Goal: Task Accomplishment & Management: Use online tool/utility

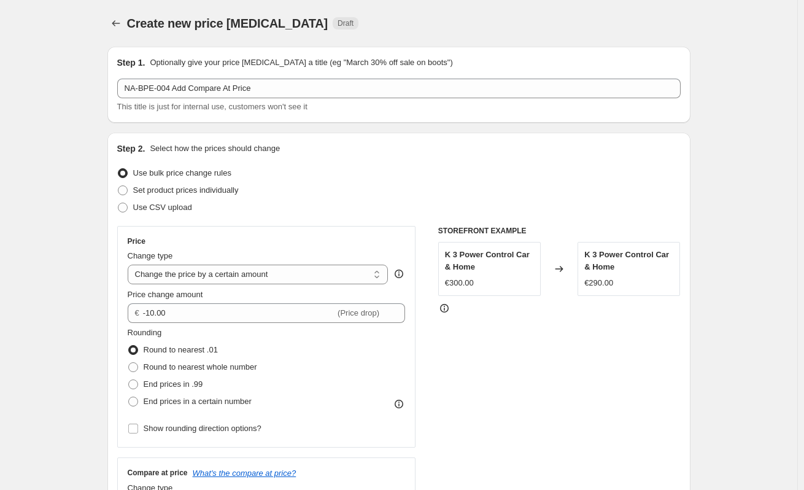
select select "by"
select select "to"
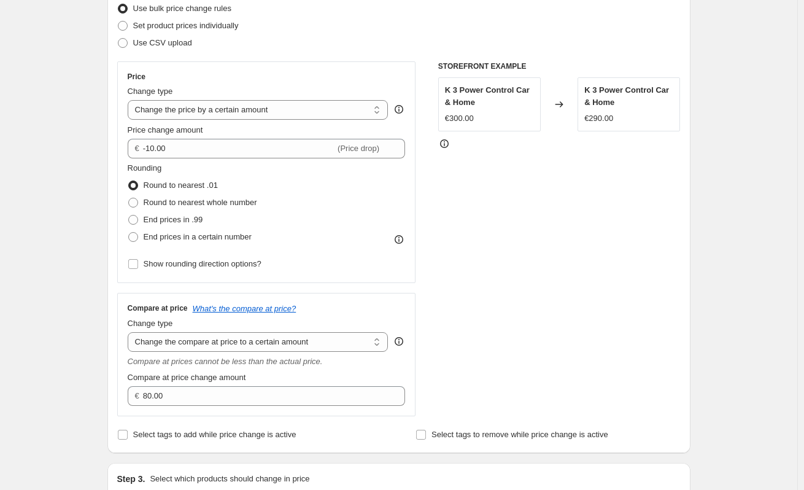
scroll to position [245, 0]
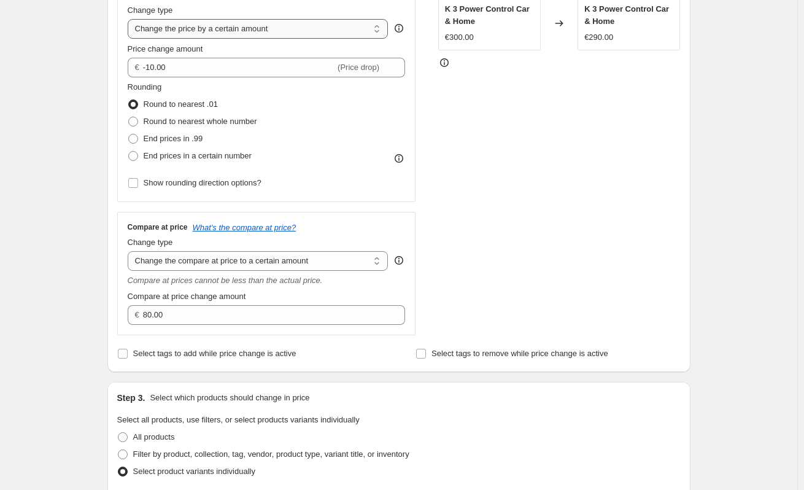
click at [236, 26] on select "Change the price to a certain amount Change the price by a certain amount Chang…" at bounding box center [258, 29] width 261 height 20
select select "no_change"
click at [130, 19] on select "Change the price to a certain amount Change the price by a certain amount Chang…" at bounding box center [258, 29] width 261 height 20
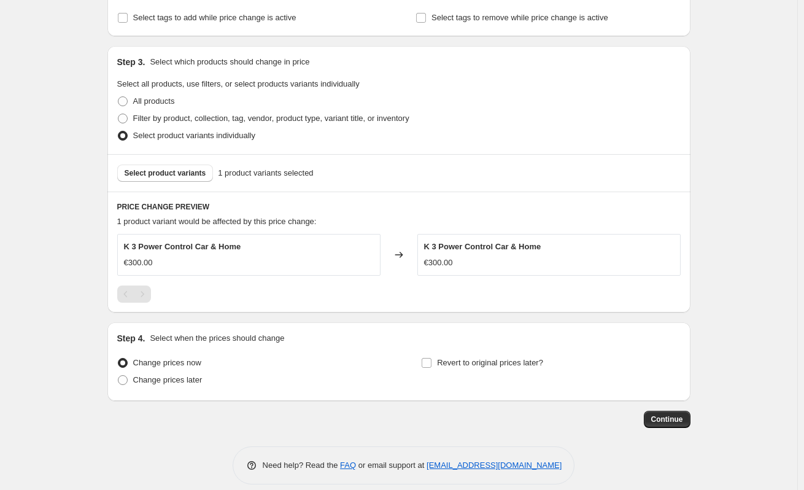
scroll to position [442, 0]
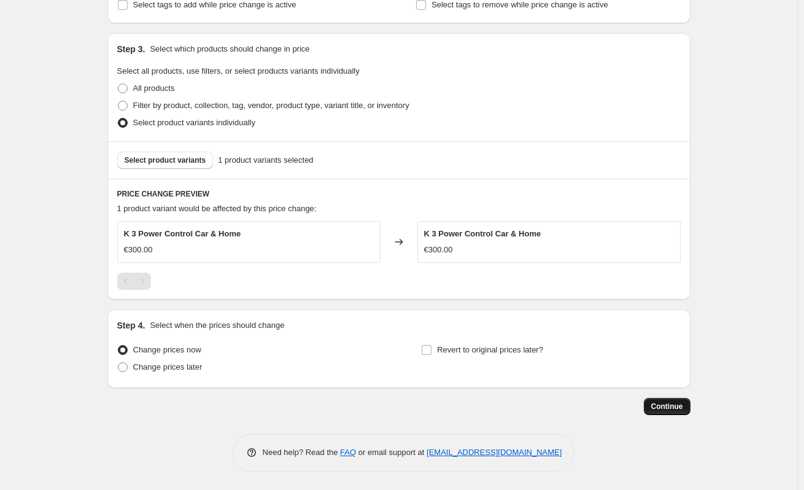
click at [668, 406] on span "Continue" at bounding box center [667, 406] width 32 height 10
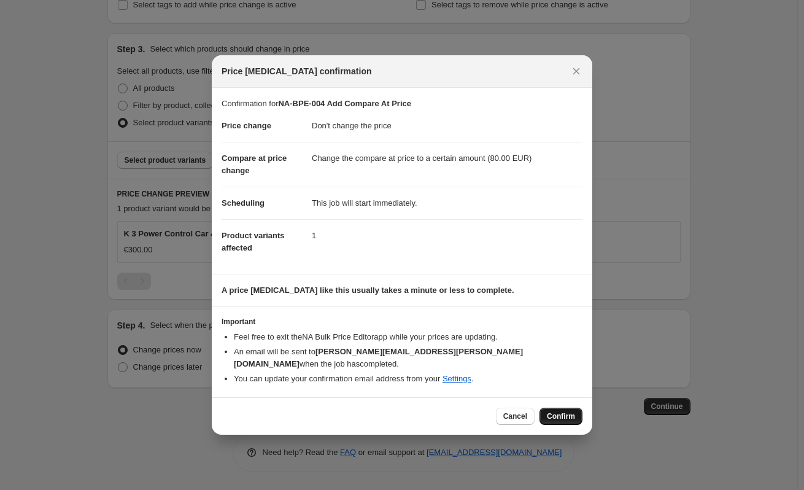
click at [580, 411] on button "Confirm" at bounding box center [560, 415] width 43 height 17
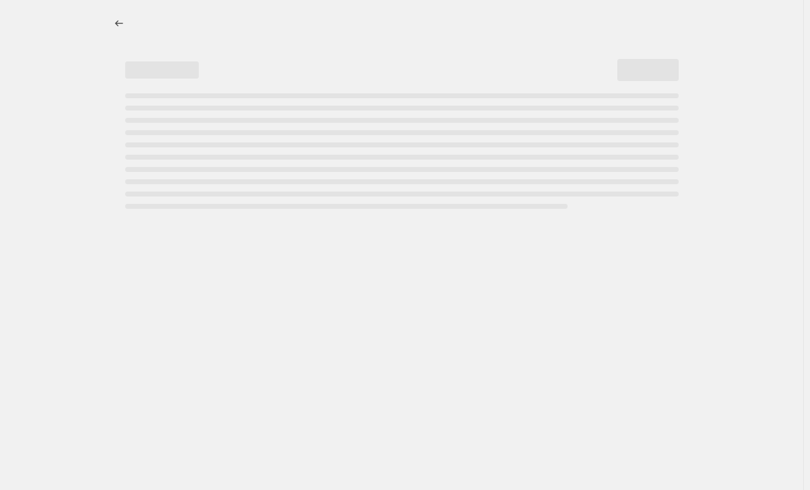
select select "no_change"
select select "to"
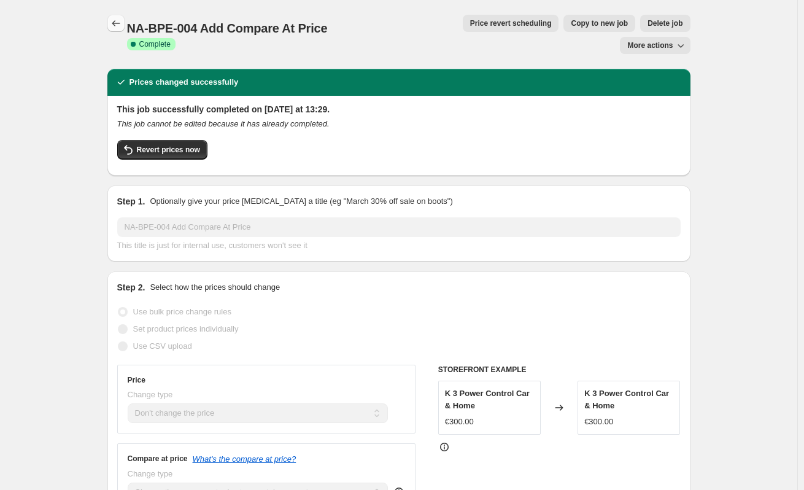
click at [121, 18] on icon "Price change jobs" at bounding box center [116, 23] width 12 height 12
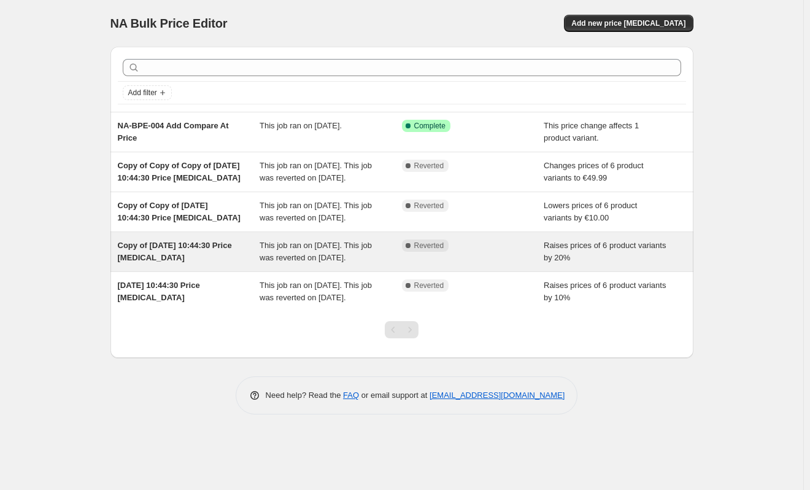
click at [196, 264] on div "Copy of 2. Sept. 2025, 10:44:30 Price change job" at bounding box center [189, 251] width 142 height 25
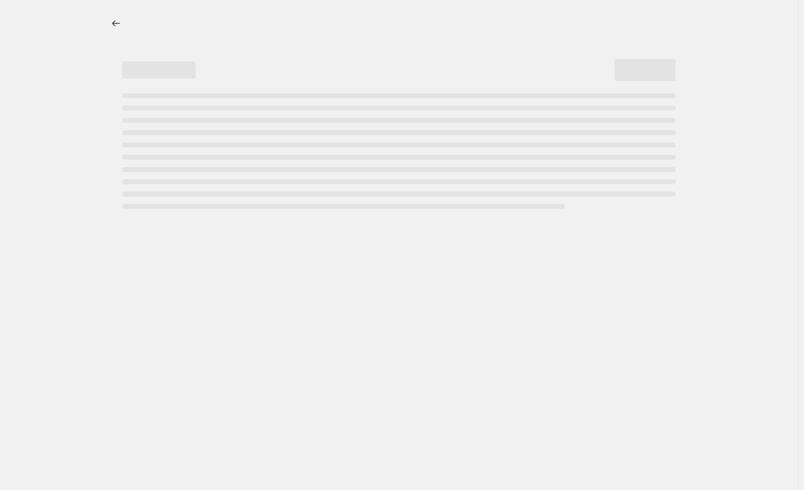
select select "percentage"
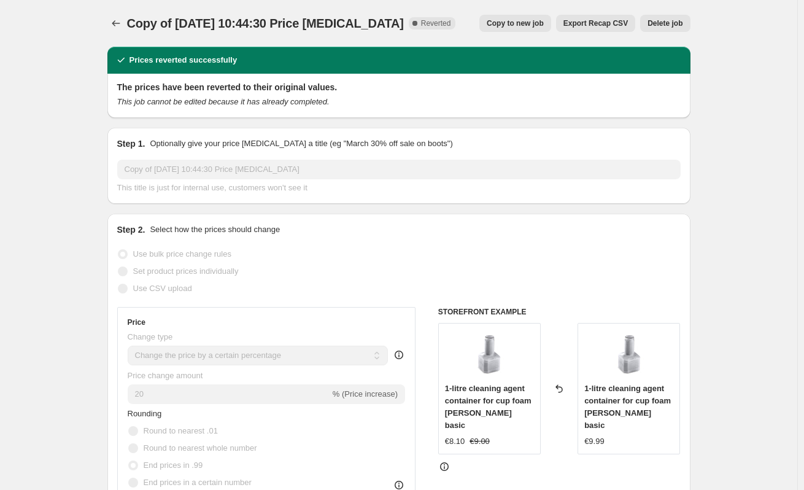
click at [525, 20] on span "Copy to new job" at bounding box center [515, 23] width 57 height 10
select select "percentage"
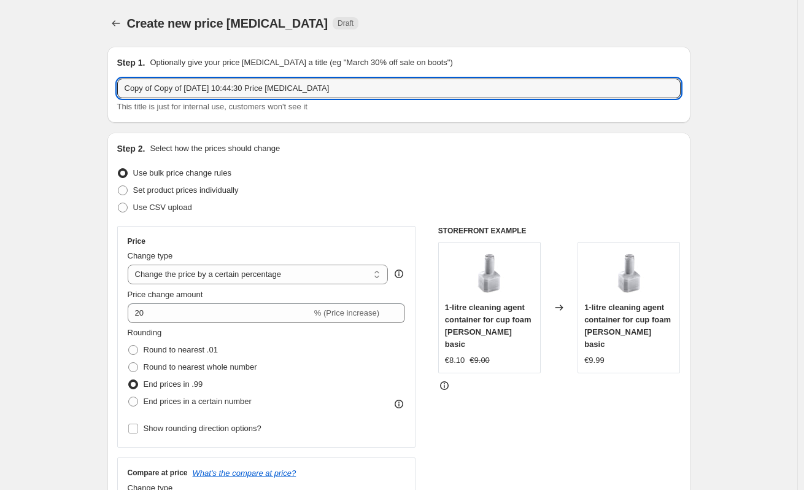
drag, startPoint x: 342, startPoint y: 84, endPoint x: 25, endPoint y: 88, distance: 316.7
paste input "NA-BPE-005Scheduled J"
click at [171, 87] on input "NA-BPE-005Scheduled Job" at bounding box center [398, 89] width 563 height 20
click at [275, 91] on input "NA-BPE-005 Scheduled Job" at bounding box center [398, 89] width 563 height 20
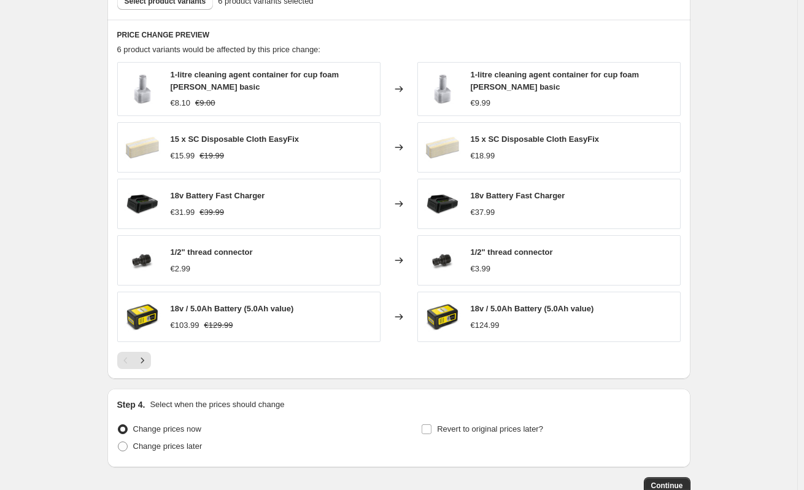
scroll to position [779, 0]
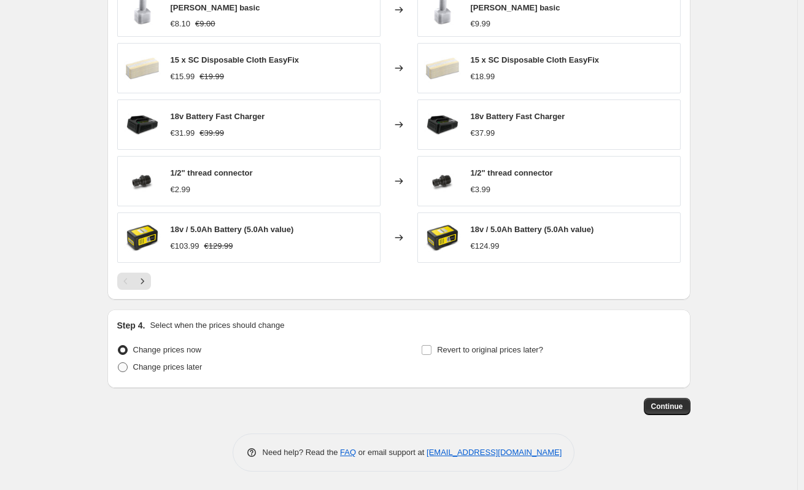
type input "NA-BPE-005 Scheduled Job"
click at [165, 366] on span "Change prices later" at bounding box center [167, 366] width 69 height 9
click at [118, 363] on input "Change prices later" at bounding box center [118, 362] width 1 height 1
radio input "true"
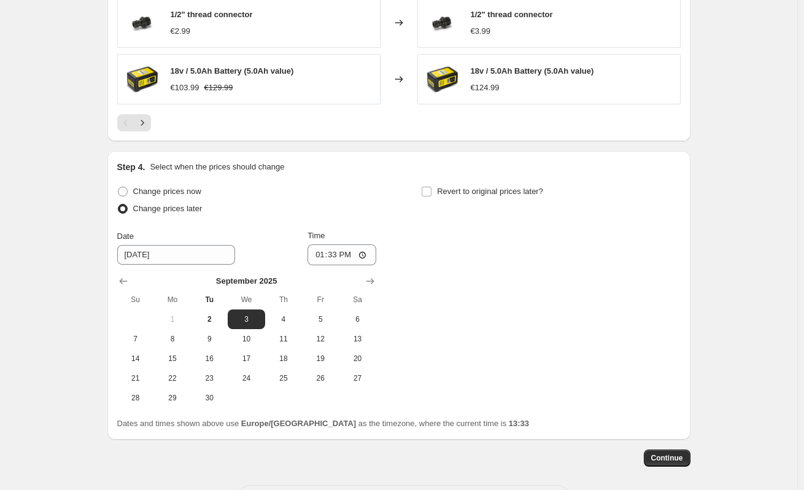
scroll to position [963, 0]
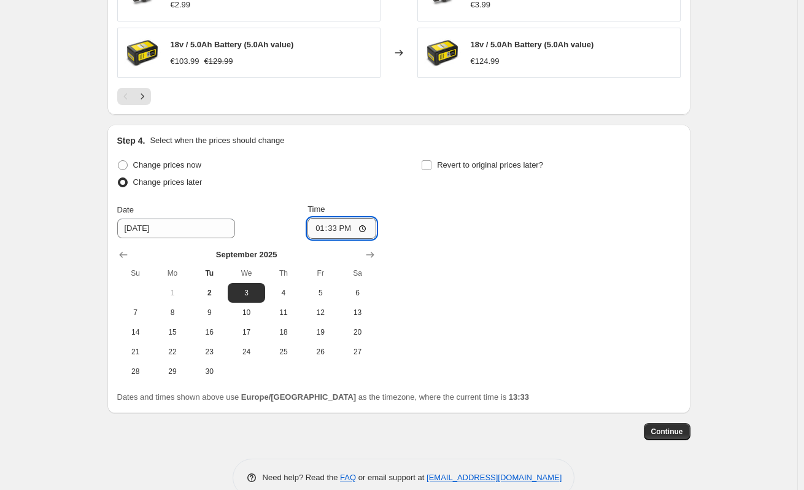
click at [350, 230] on input "13:33" at bounding box center [341, 228] width 69 height 21
type input "13:40"
click at [511, 247] on div "Change prices now Change prices later Date 9/3/2025 Time 13:40 September 2025 S…" at bounding box center [398, 268] width 563 height 225
click at [431, 164] on input "Revert to original prices later?" at bounding box center [427, 165] width 10 height 10
checkbox input "true"
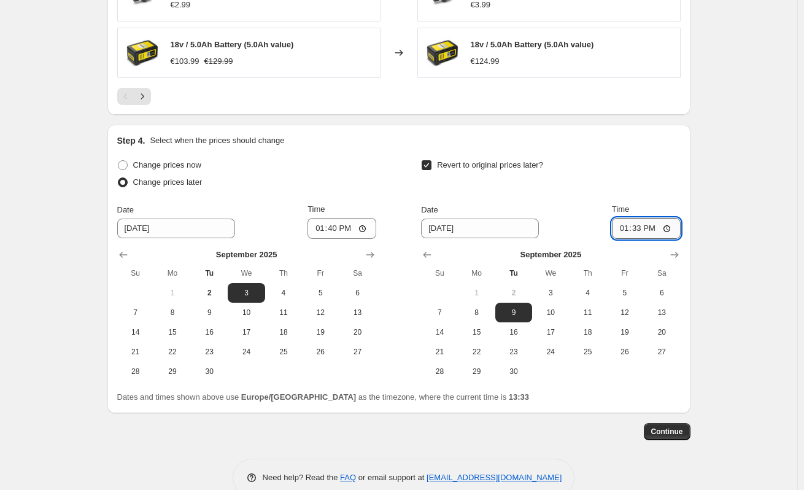
click at [640, 230] on input "13:33" at bounding box center [646, 228] width 69 height 21
click at [662, 231] on input "13:33" at bounding box center [646, 228] width 69 height 21
click at [651, 226] on input "13:33" at bounding box center [646, 228] width 69 height 21
click at [669, 229] on input "13:33" at bounding box center [646, 228] width 69 height 21
type input "13:45"
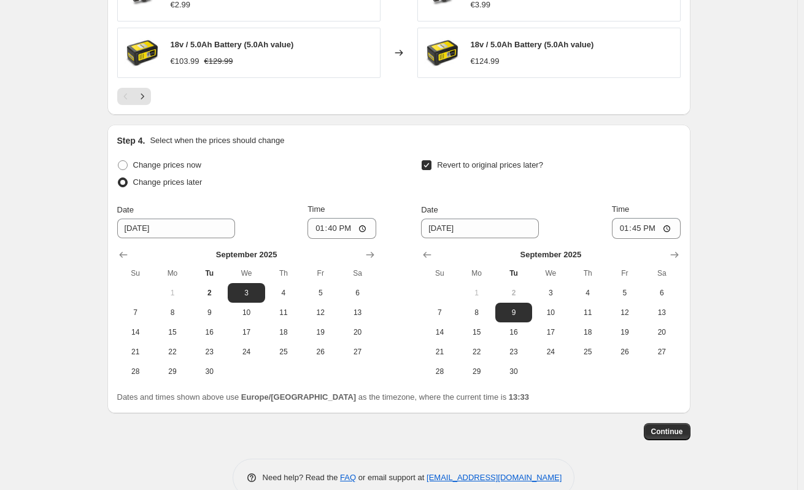
click at [627, 166] on div "Revert to original prices later?" at bounding box center [550, 174] width 259 height 37
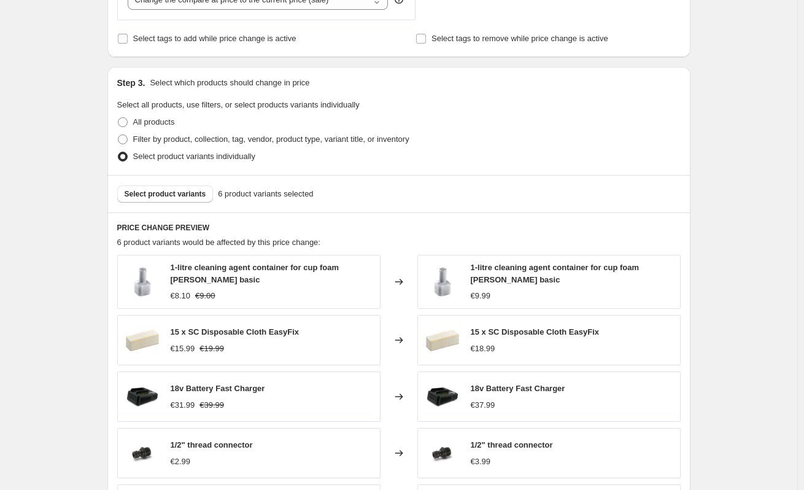
scroll to position [498, 0]
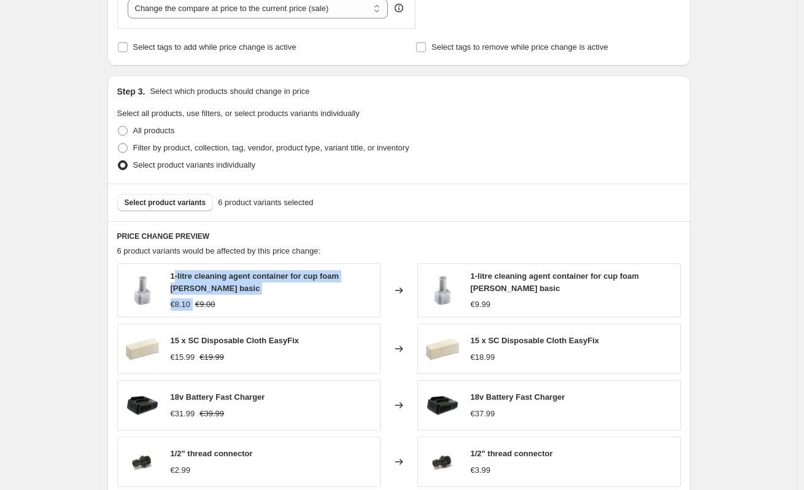
drag, startPoint x: 176, startPoint y: 277, endPoint x: 196, endPoint y: 295, distance: 26.5
click at [196, 295] on div "1-litre cleaning agent container for cup foam lance basic €8.10 €9.00" at bounding box center [272, 290] width 203 height 41
click at [185, 279] on span "1-litre cleaning agent container for cup foam lance basic" at bounding box center [255, 281] width 169 height 21
drag, startPoint x: 172, startPoint y: 276, endPoint x: 204, endPoint y: 287, distance: 33.8
click at [204, 287] on div "1-litre cleaning agent container for cup foam lance basic €8.10 €9.00" at bounding box center [248, 290] width 263 height 54
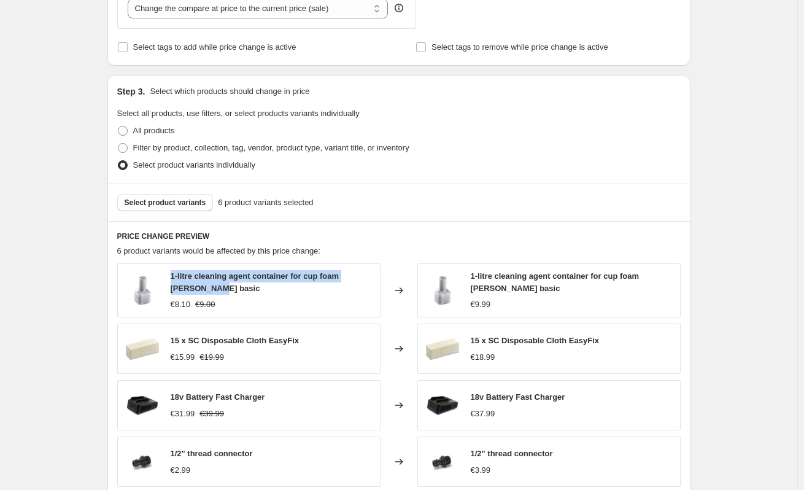
copy span "1-litre cleaning agent container for cup foam lance basic"
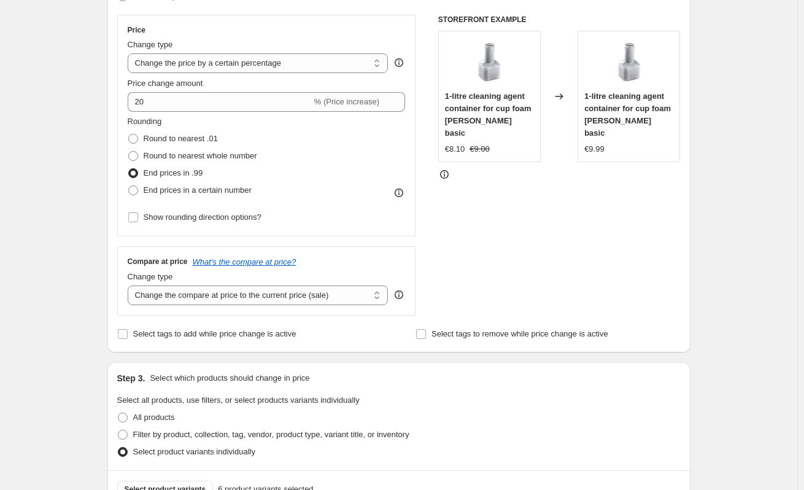
scroll to position [191, 0]
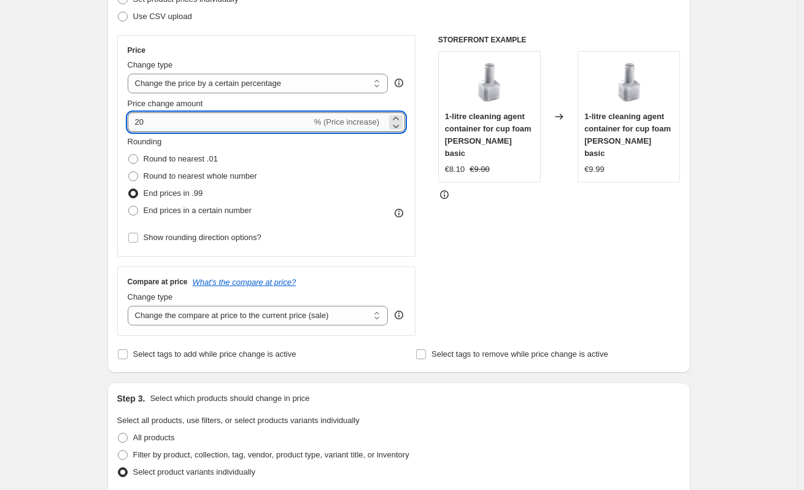
click at [150, 123] on input "20" at bounding box center [220, 122] width 184 height 20
type input "2"
type input "-50"
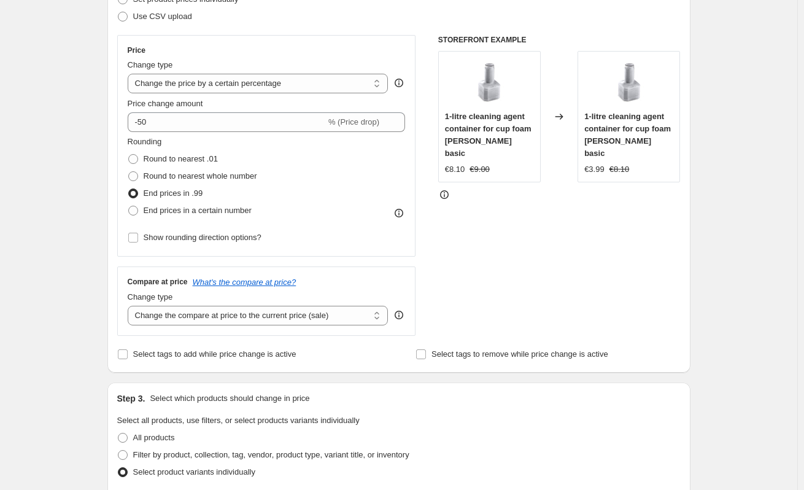
click at [509, 228] on div "STOREFRONT EXAMPLE 1-litre cleaning agent container for cup foam lance basic €8…" at bounding box center [559, 185] width 242 height 301
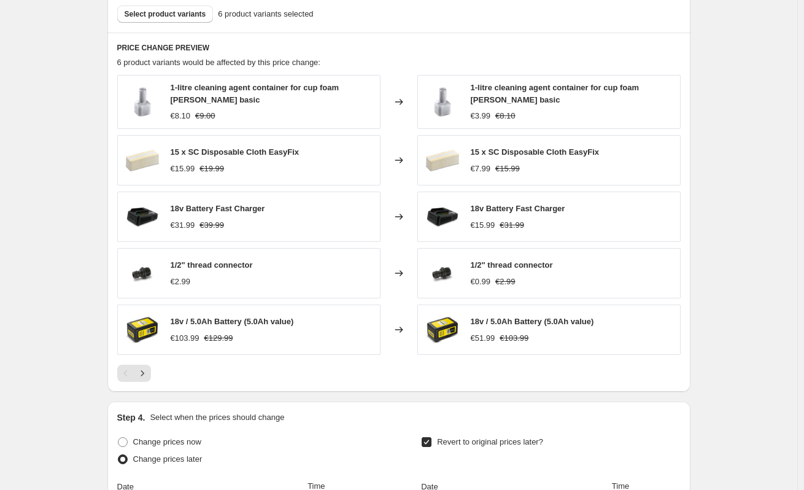
scroll to position [620, 0]
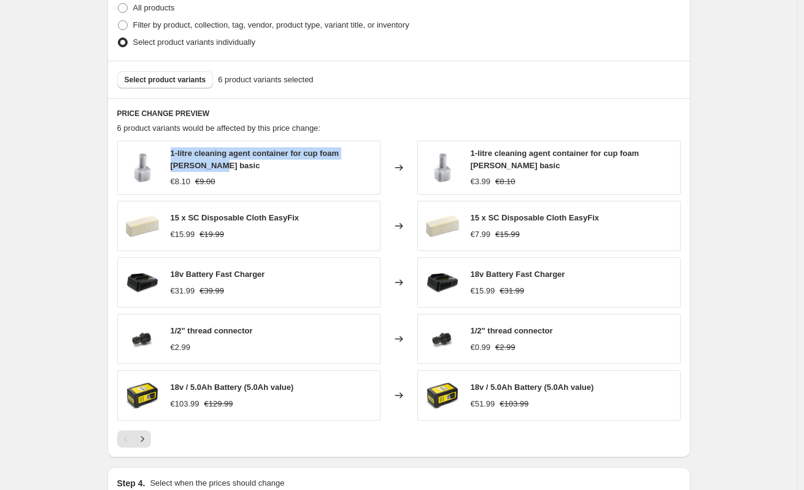
drag, startPoint x: 172, startPoint y: 152, endPoint x: 199, endPoint y: 169, distance: 32.0
click at [199, 169] on div "1-litre cleaning agent container for cup foam lance basic €8.10 €9.00" at bounding box center [248, 168] width 263 height 54
copy span "1-litre cleaning agent container for cup foam lance basic"
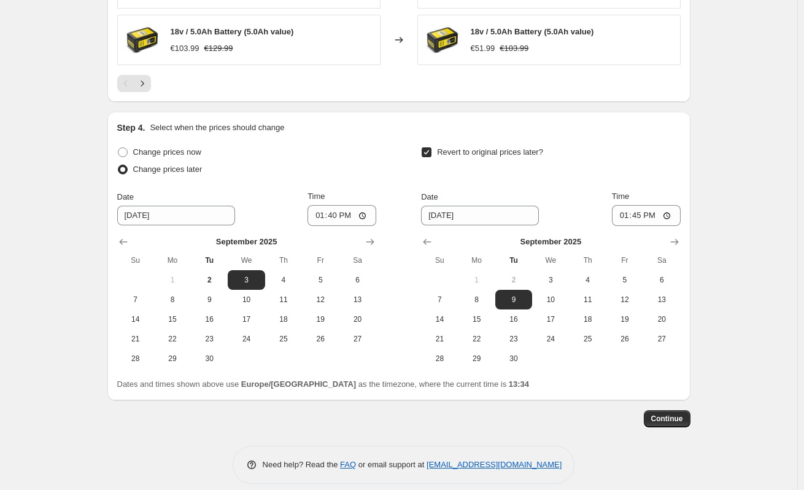
scroll to position [989, 0]
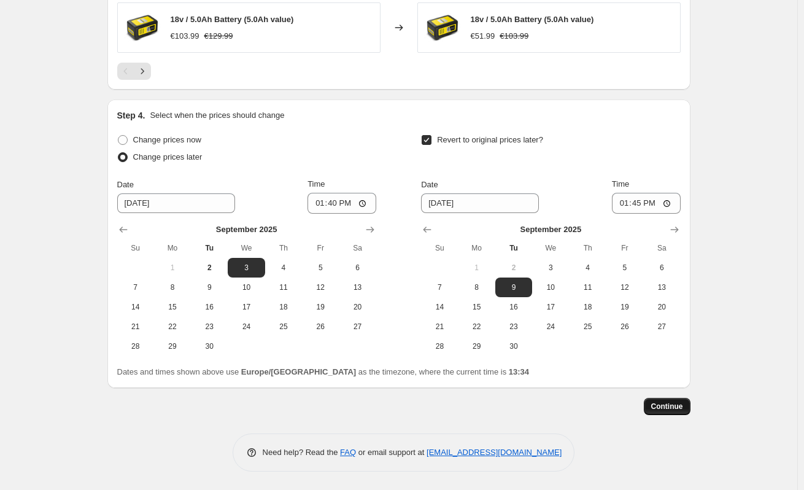
click at [666, 403] on span "Continue" at bounding box center [667, 406] width 32 height 10
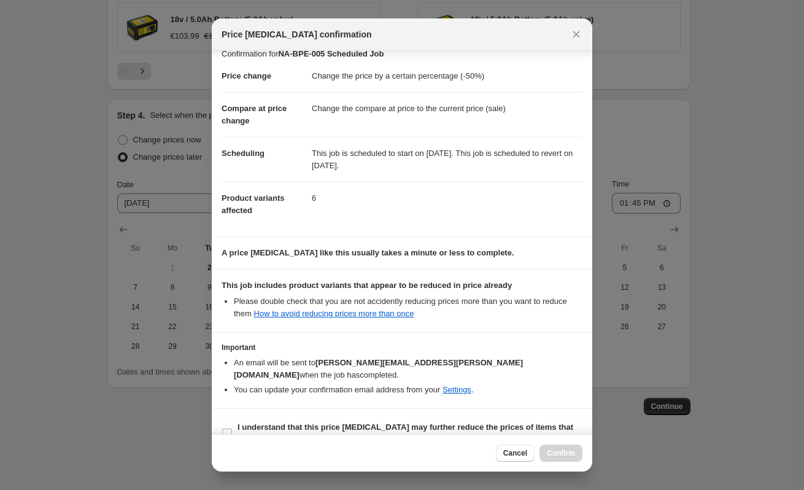
scroll to position [25, 0]
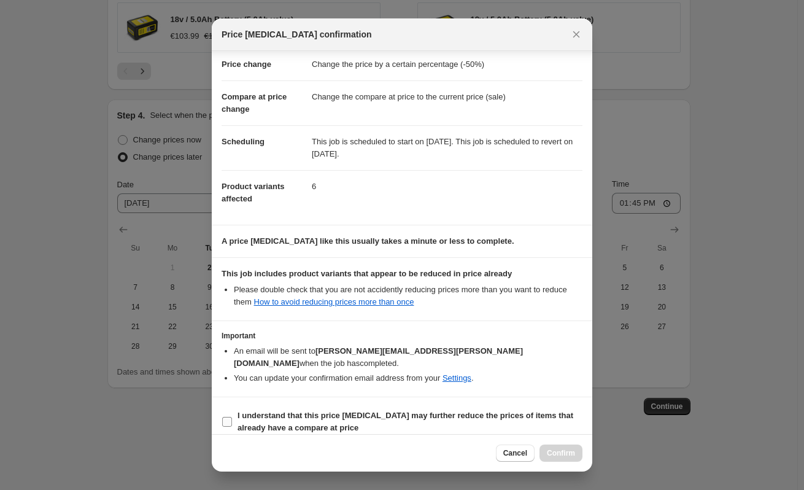
click at [306, 416] on b "I understand that this price change job may further reduce the prices of items …" at bounding box center [405, 421] width 336 height 21
click at [232, 417] on input "I understand that this price change job may further reduce the prices of items …" at bounding box center [227, 422] width 10 height 10
checkbox input "true"
click at [565, 455] on span "Confirm" at bounding box center [561, 453] width 28 height 10
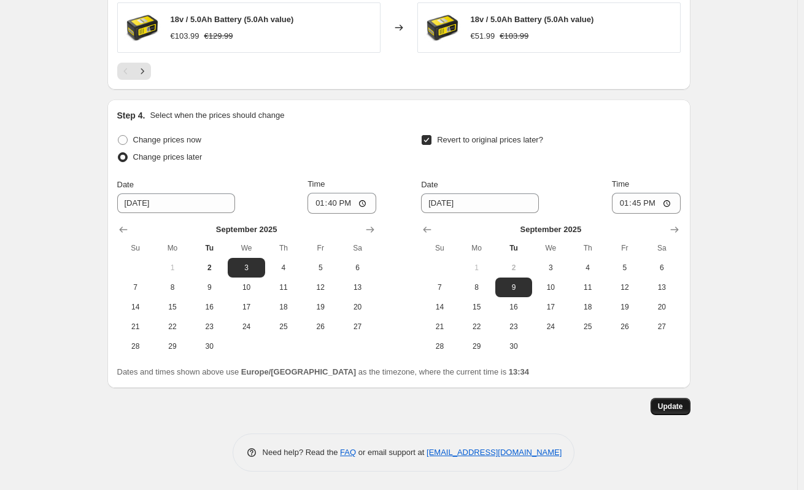
scroll to position [1064, 0]
click at [676, 412] on button "Update" at bounding box center [671, 406] width 40 height 17
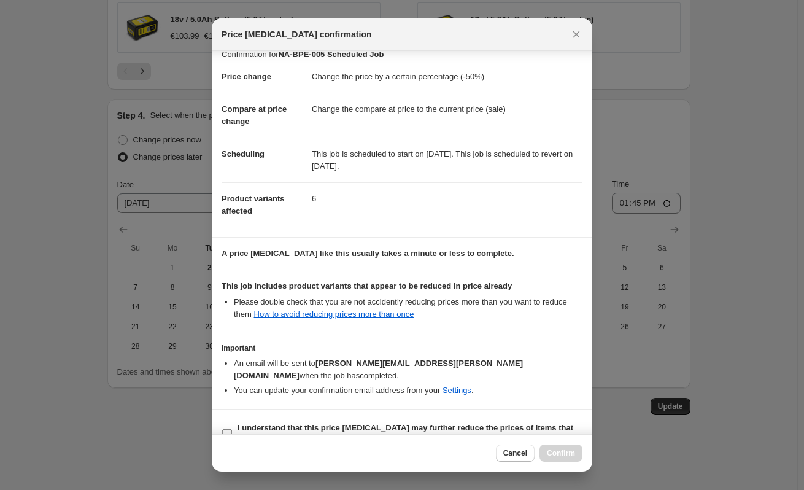
scroll to position [25, 0]
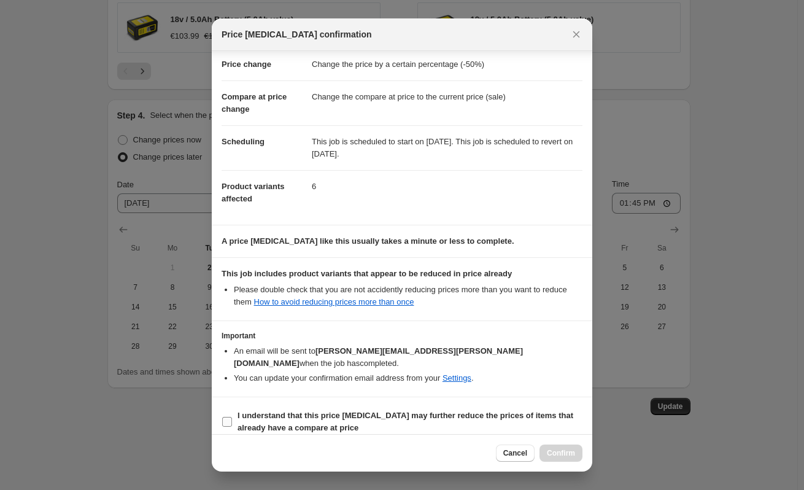
click at [223, 417] on input "I understand that this price change job may further reduce the prices of items …" at bounding box center [227, 422] width 10 height 10
checkbox input "true"
click at [558, 452] on span "Confirm" at bounding box center [561, 453] width 28 height 10
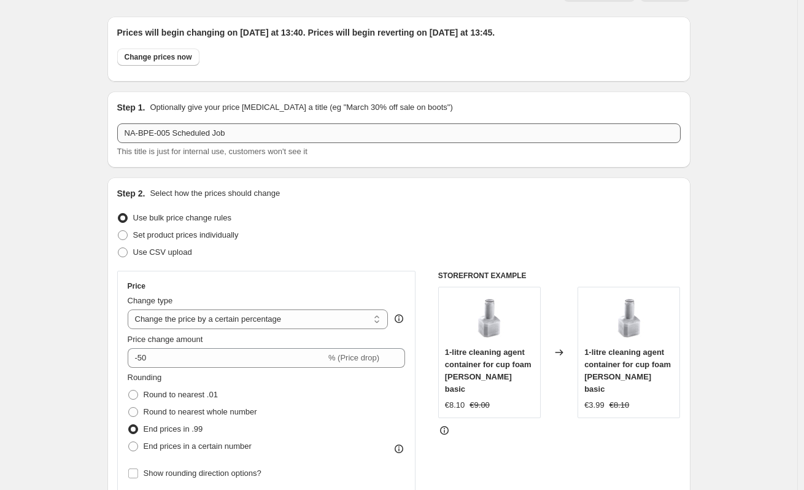
scroll to position [0, 0]
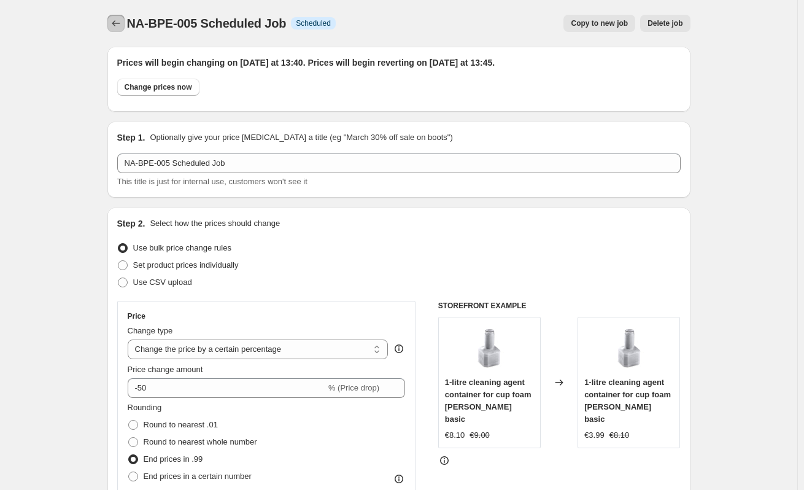
click at [121, 23] on icon "Price change jobs" at bounding box center [116, 23] width 12 height 12
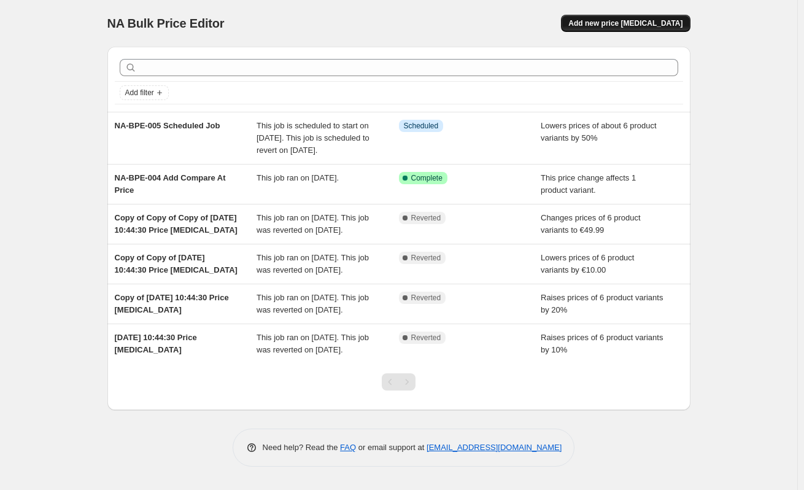
click at [645, 31] on button "Add new price change job" at bounding box center [625, 23] width 129 height 17
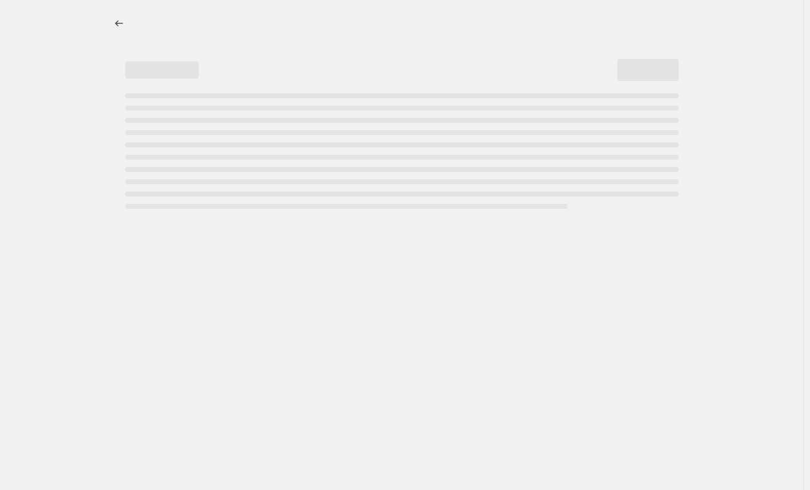
select select "percentage"
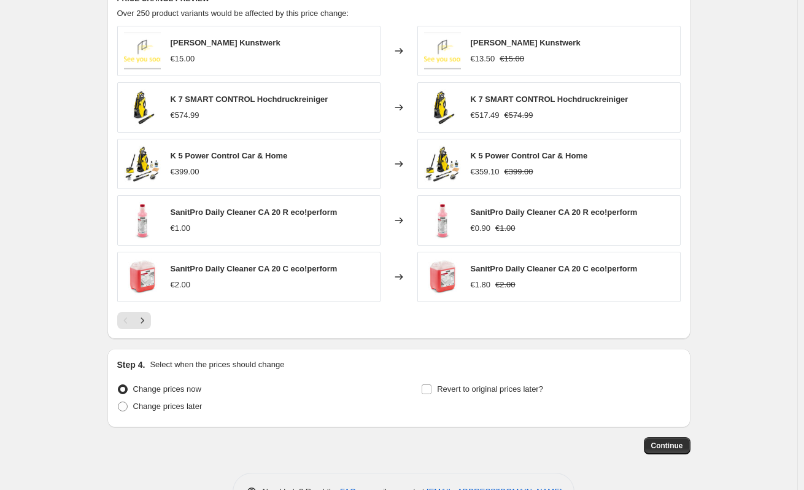
scroll to position [738, 0]
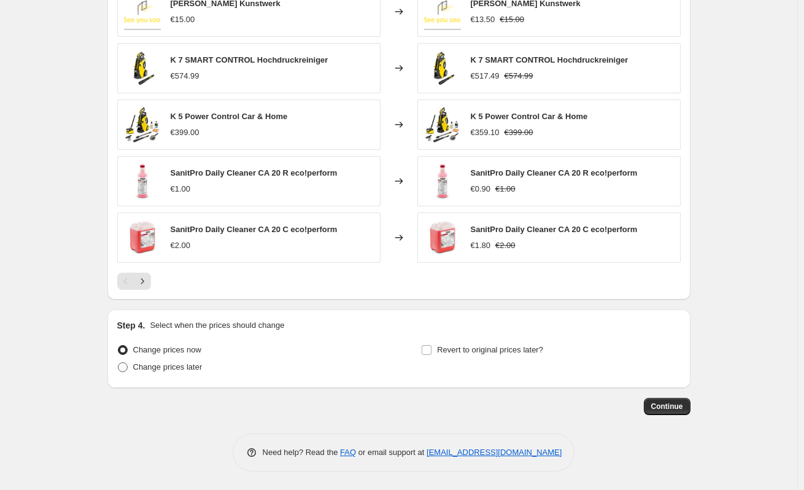
click at [191, 369] on span "Change prices later" at bounding box center [167, 366] width 69 height 9
click at [118, 363] on input "Change prices later" at bounding box center [118, 362] width 1 height 1
radio input "true"
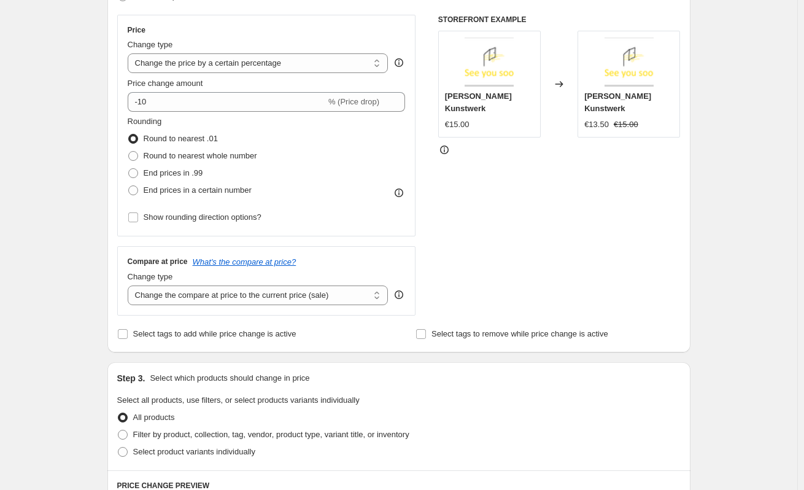
scroll to position [0, 0]
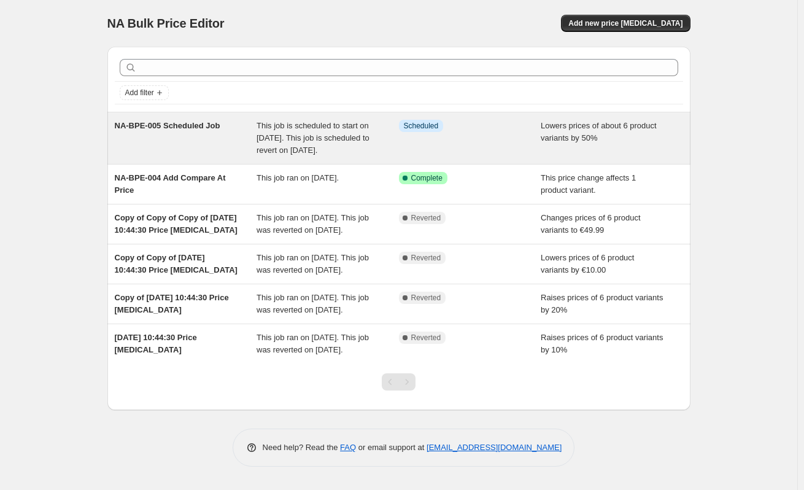
click at [355, 156] on div "This job is scheduled to start on 3. September 2025. This job is scheduled to r…" at bounding box center [328, 138] width 142 height 37
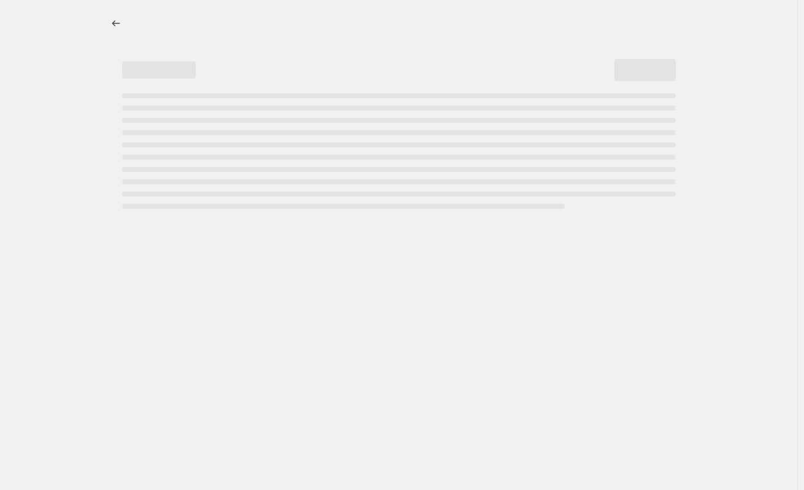
select select "percentage"
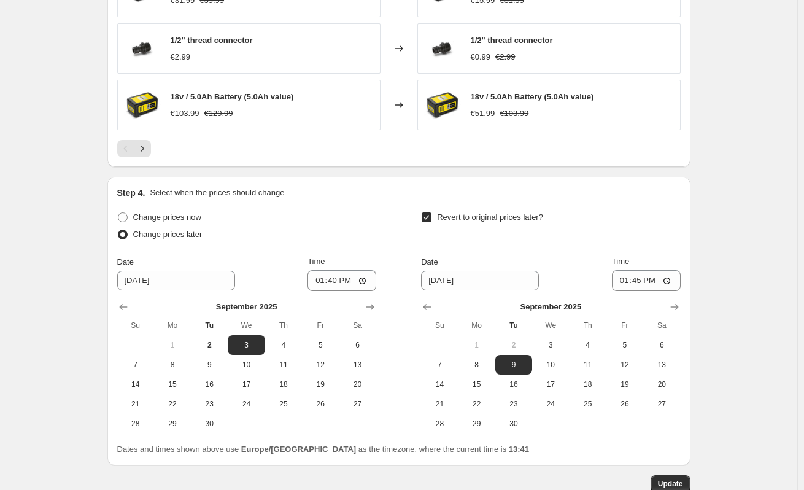
scroll to position [1064, 0]
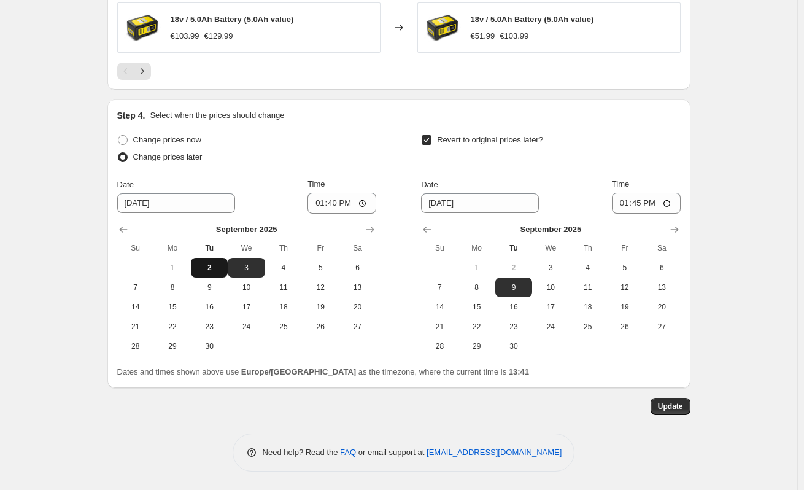
click at [210, 269] on span "2" at bounding box center [209, 268] width 27 height 10
type input "9/2/2025"
click at [527, 272] on span "2" at bounding box center [513, 268] width 27 height 10
type input "9/2/2025"
click at [690, 401] on button "Update" at bounding box center [671, 406] width 40 height 17
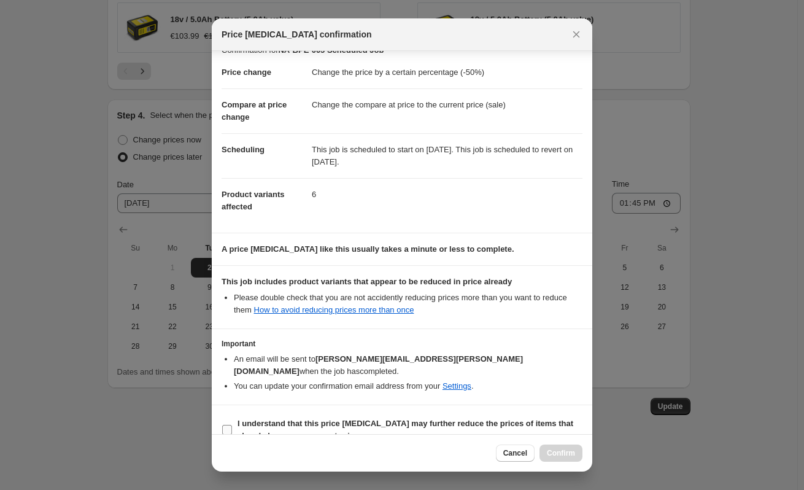
scroll to position [25, 0]
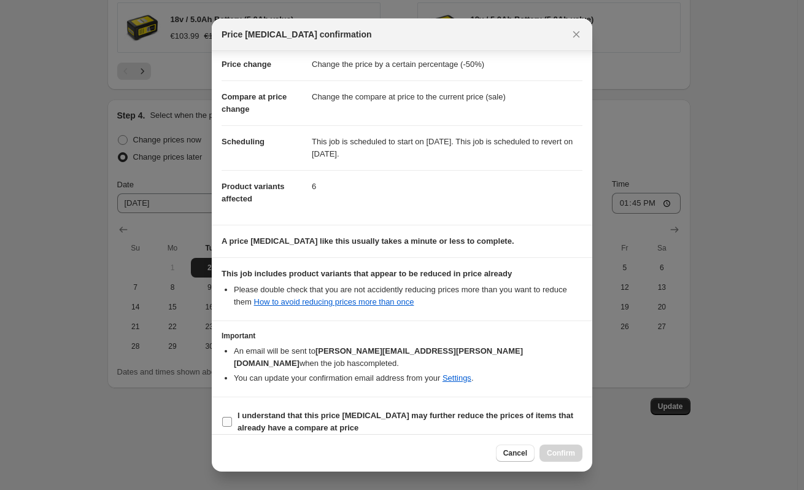
click at [232, 416] on span ":r17:" at bounding box center [227, 421] width 11 height 11
click at [232, 417] on input "I understand that this price change job may further reduce the prices of items …" at bounding box center [227, 422] width 10 height 10
checkbox input "true"
click button "Confirm"
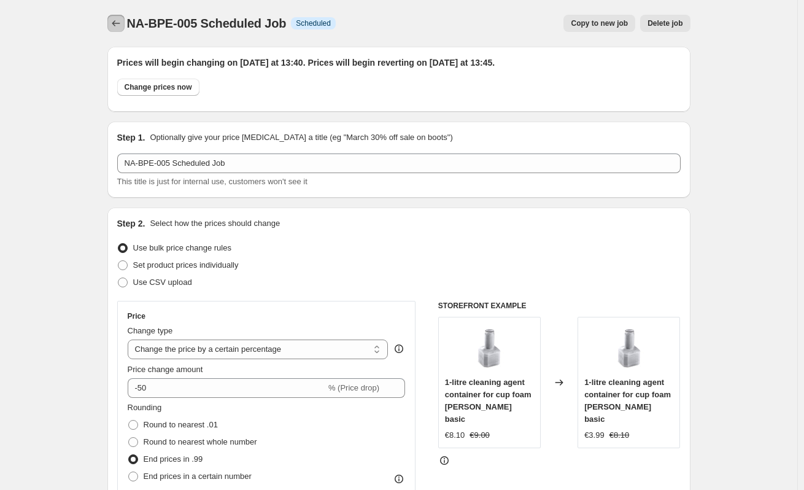
click icon "Price change jobs"
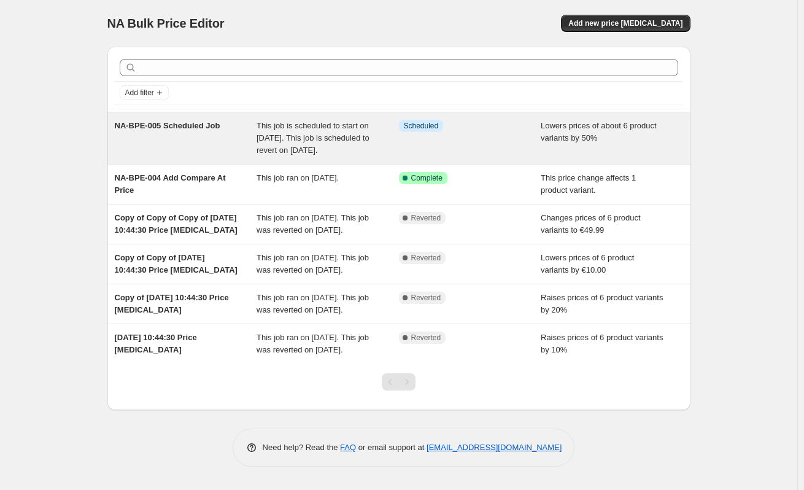
click at [438, 146] on div "Info Scheduled" at bounding box center [470, 138] width 142 height 37
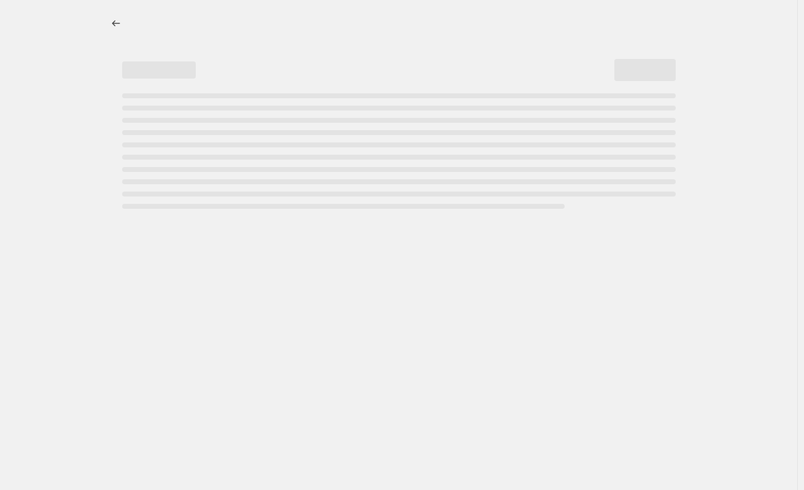
select select "percentage"
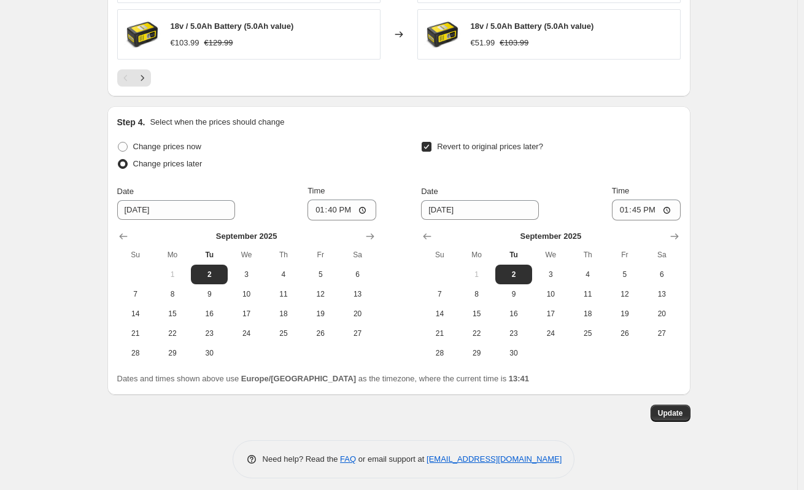
scroll to position [1064, 0]
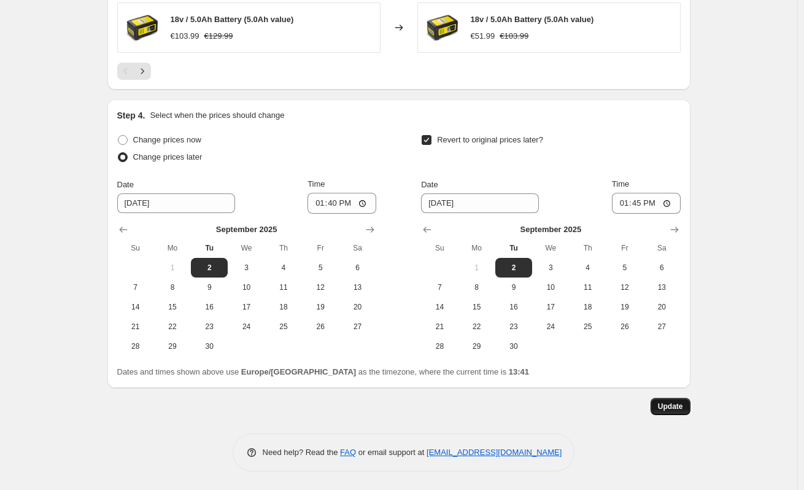
click at [665, 412] on button "Update" at bounding box center [671, 406] width 40 height 17
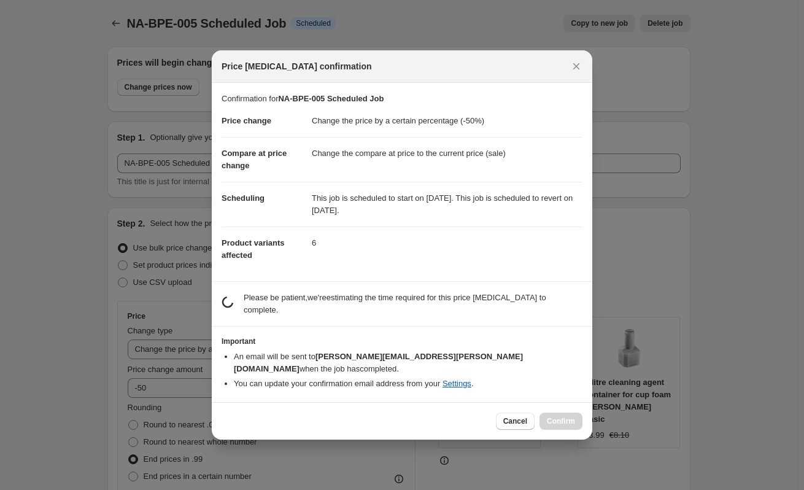
scroll to position [0, 0]
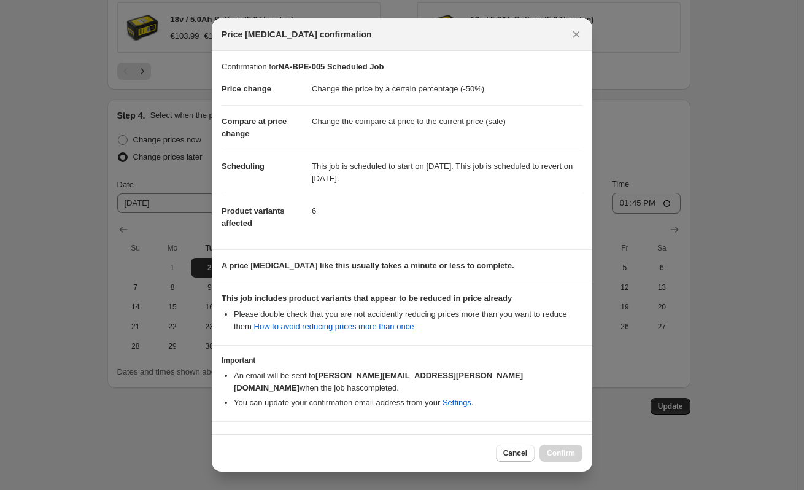
click at [371, 435] on b "I understand that this price [MEDICAL_DATA] may further reduce the prices of it…" at bounding box center [405, 445] width 336 height 21
click at [232, 441] on input "I understand that this price [MEDICAL_DATA] may further reduce the prices of it…" at bounding box center [227, 446] width 10 height 10
checkbox input "true"
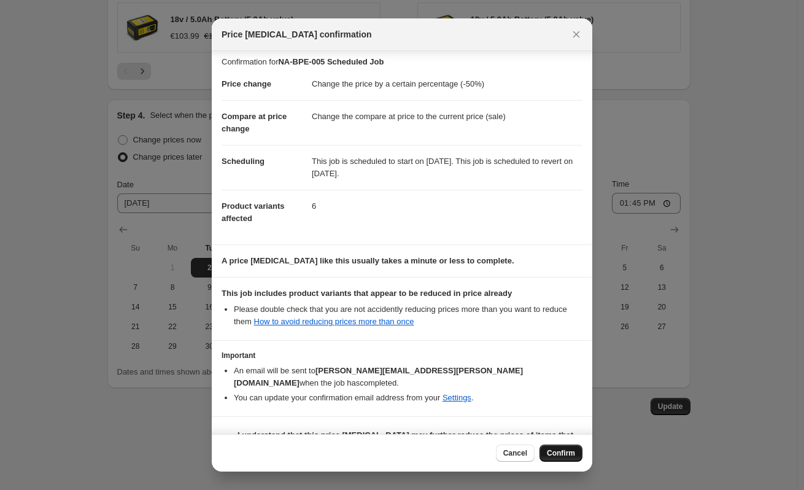
click at [566, 444] on button "Confirm" at bounding box center [560, 452] width 43 height 17
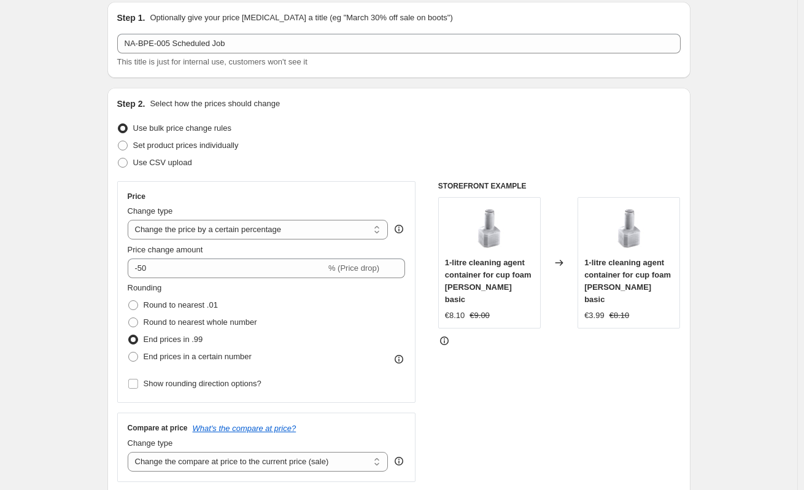
scroll to position [0, 0]
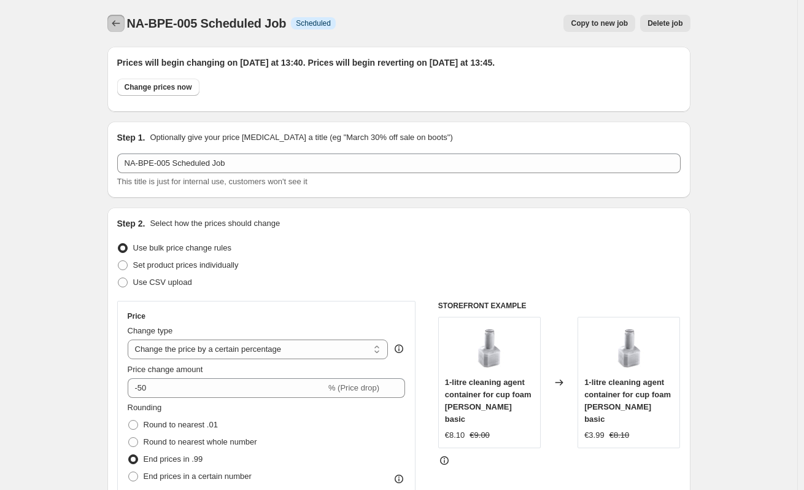
click at [120, 17] on button "Price change jobs" at bounding box center [115, 23] width 17 height 17
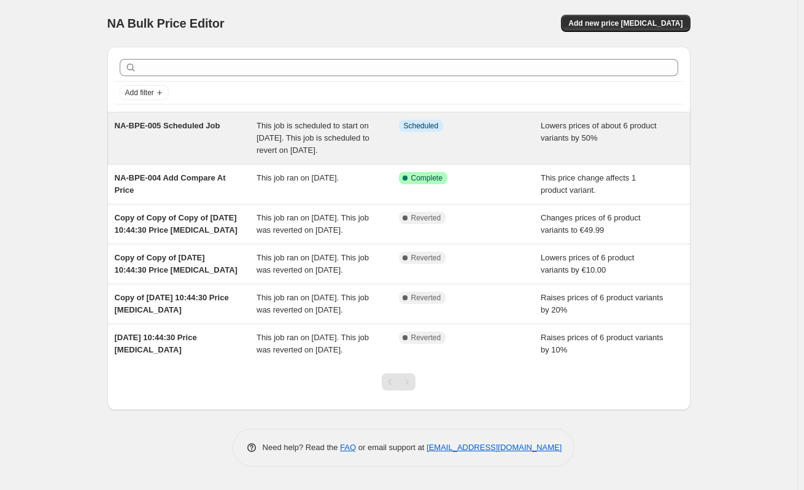
click at [476, 131] on div "Info Scheduled" at bounding box center [461, 126] width 124 height 12
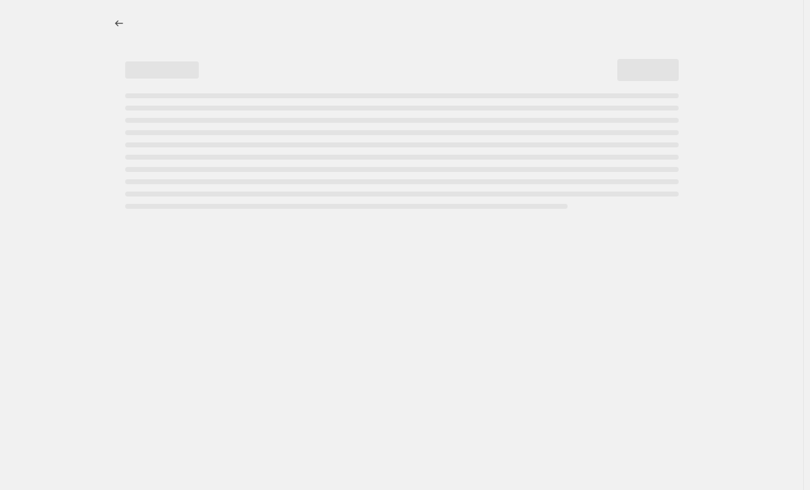
select select "percentage"
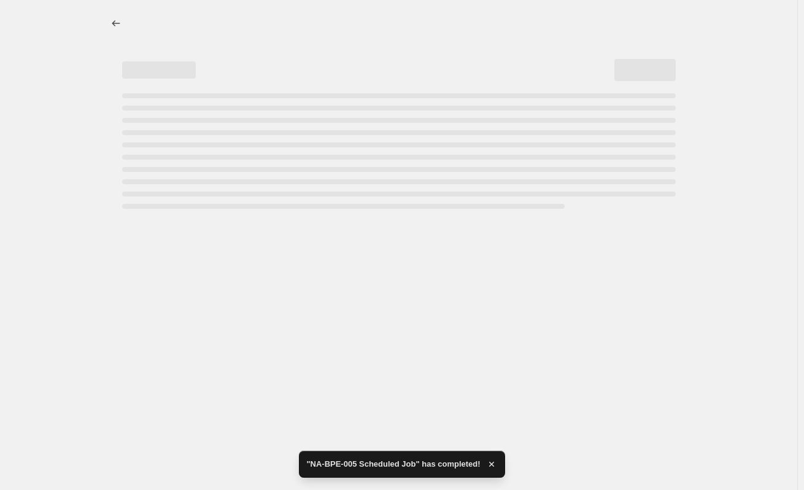
select select "percentage"
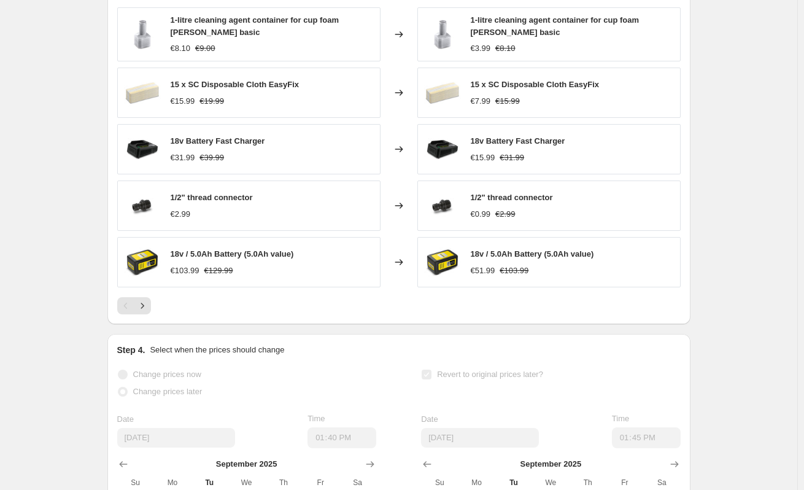
scroll to position [736, 0]
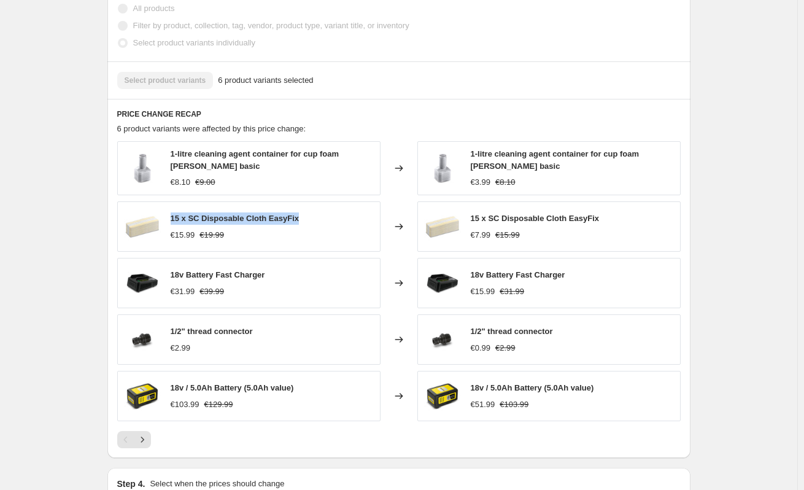
drag, startPoint x: 174, startPoint y: 229, endPoint x: 298, endPoint y: 231, distance: 124.0
click at [300, 232] on div "15 x SC Disposable Cloth EasyFix €15.99 €19.99" at bounding box center [248, 226] width 263 height 50
copy span "15 x SC Disposable Cloth EasyFix"
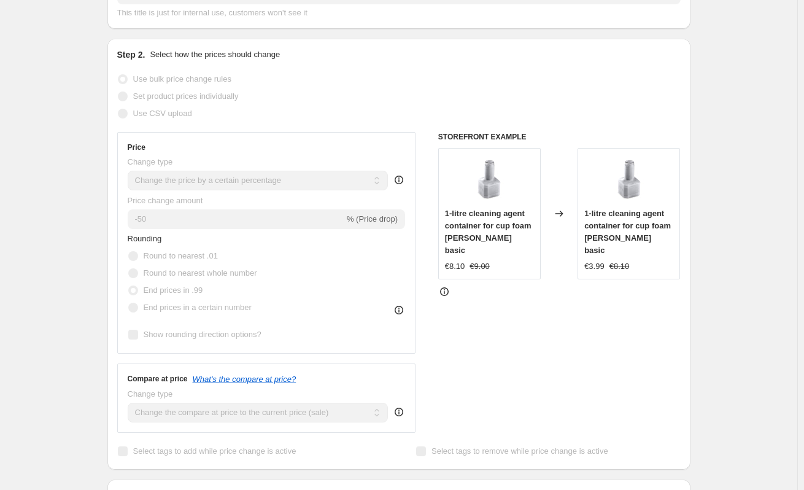
scroll to position [0, 0]
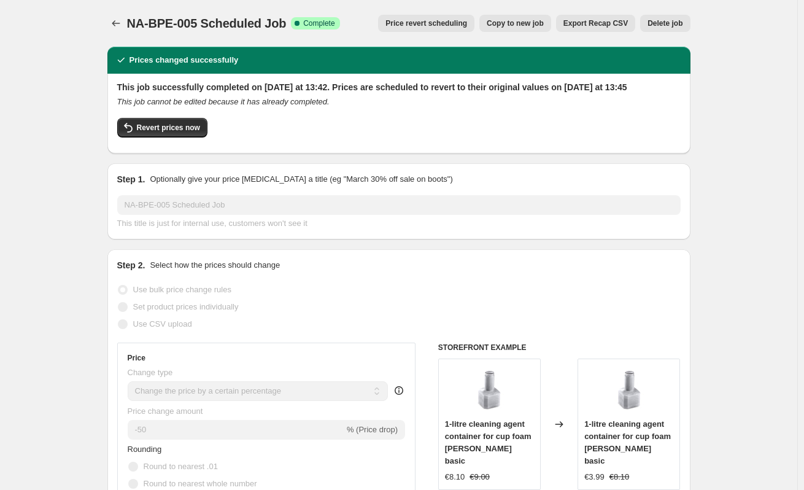
click at [110, 15] on div at bounding box center [117, 23] width 20 height 17
click at [114, 18] on icon "Price change jobs" at bounding box center [116, 23] width 12 height 12
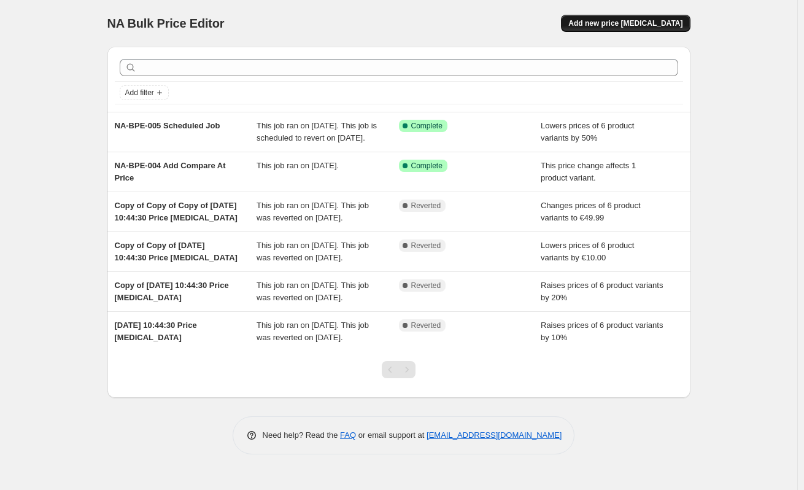
click at [631, 23] on span "Add new price change job" at bounding box center [625, 23] width 114 height 10
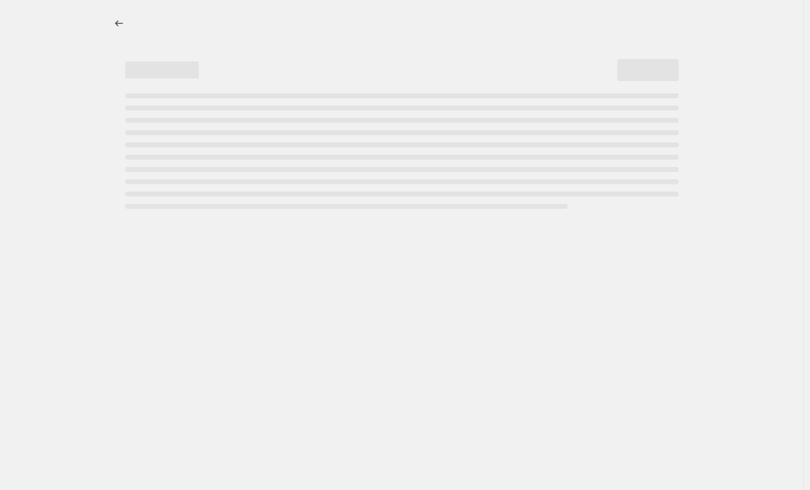
select select "percentage"
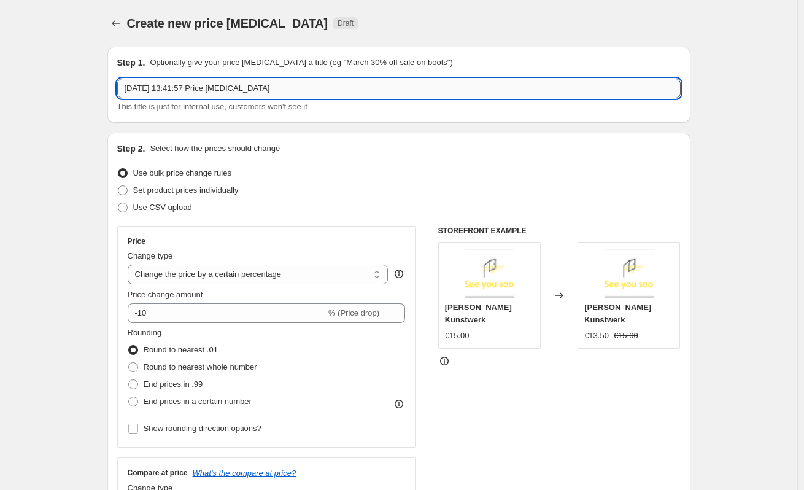
click at [187, 95] on input "2. Sept. 2025, 13:41:57 Price change job" at bounding box center [398, 89] width 563 height 20
drag, startPoint x: 304, startPoint y: 93, endPoint x: -1, endPoint y: 72, distance: 306.3
click at [0, 72] on html "Home Settings Plans Skip to content Create new price change job. This page is r…" at bounding box center [402, 245] width 804 height 490
paste input "NA-BPE-007Filter by Tag"
click at [168, 90] on input "NA-BPE-007Filter by Tag" at bounding box center [398, 89] width 563 height 20
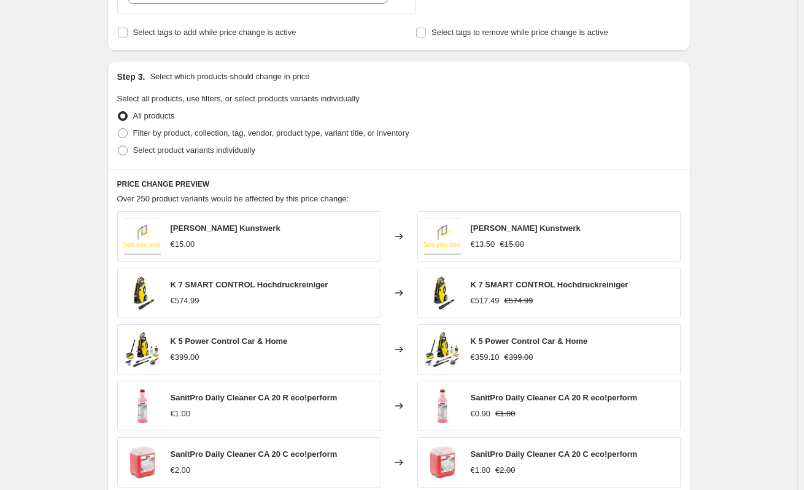
scroll to position [491, 0]
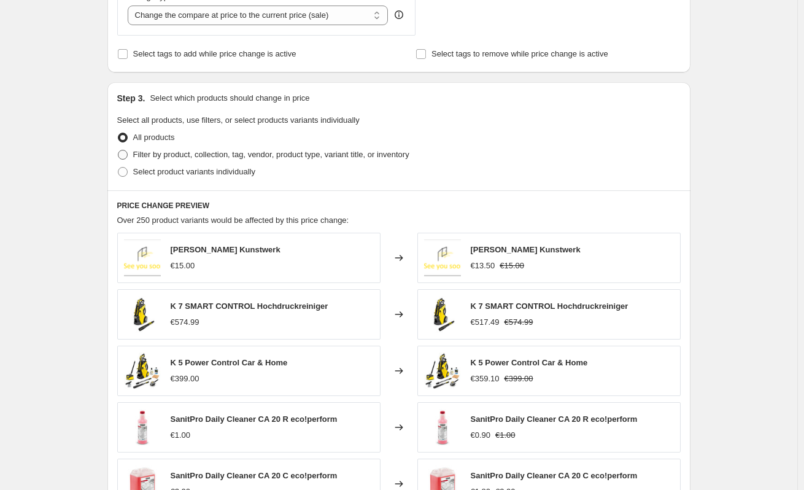
type input "NA-BPE-007 Filter by Tag"
click at [189, 156] on span "Filter by product, collection, tag, vendor, product type, variant title, or inv…" at bounding box center [271, 154] width 276 height 9
click at [118, 150] on input "Filter by product, collection, tag, vendor, product type, variant title, or inv…" at bounding box center [118, 150] width 1 height 1
radio input "true"
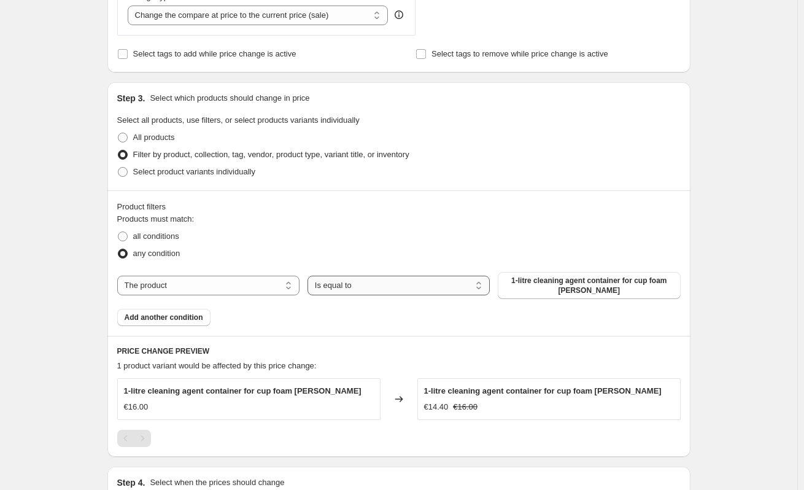
click at [350, 278] on select "Is equal to Is not equal to" at bounding box center [398, 286] width 182 height 20
click at [271, 287] on select "The product The product's collection The product's tag The product's vendor The…" at bounding box center [208, 286] width 182 height 20
select select "tag"
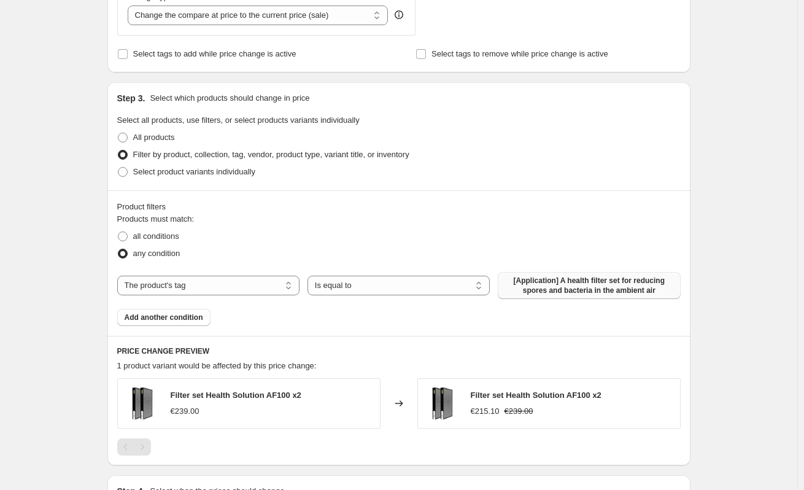
click at [554, 284] on span "[Application] A health filter set for reducing spores and bacteria in the ambie…" at bounding box center [589, 286] width 168 height 20
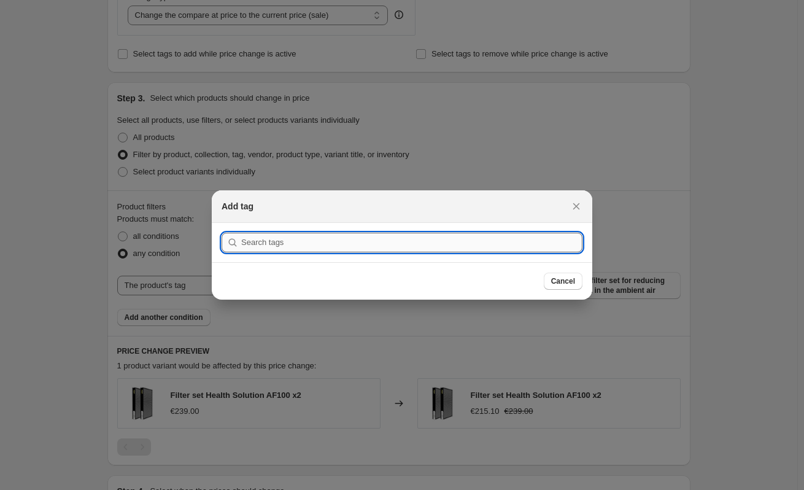
click at [322, 247] on input ":r6h:" at bounding box center [411, 243] width 341 height 20
paste input "test-tag"
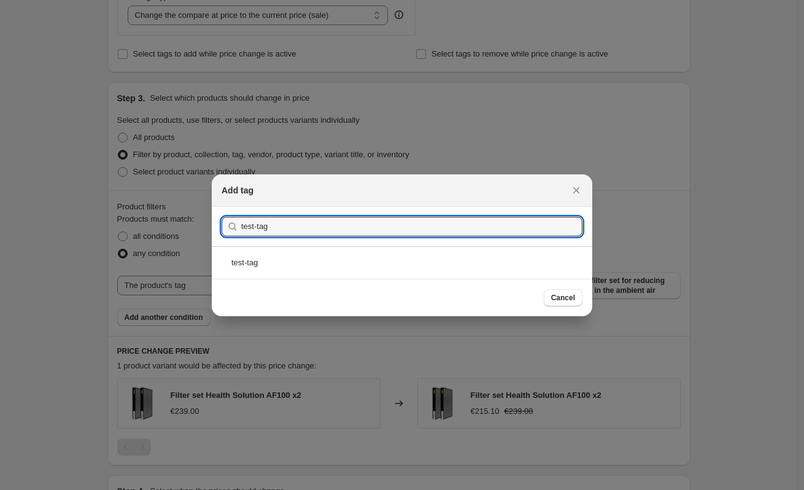
type input "test-tag"
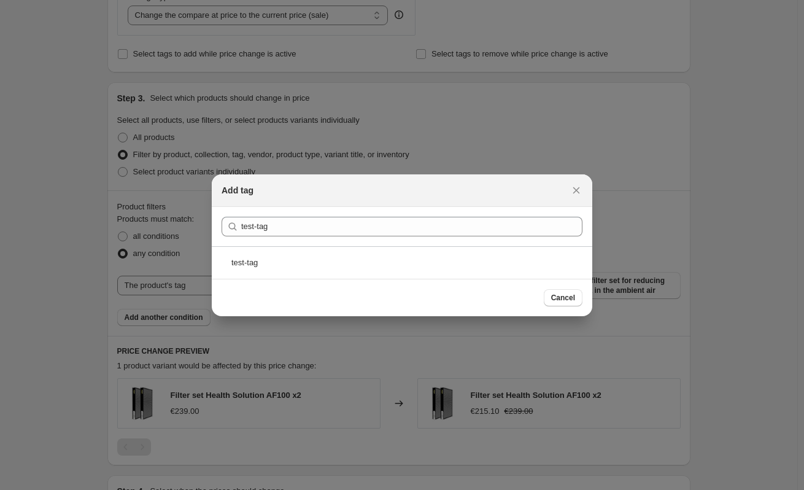
click at [306, 255] on div "test-tag" at bounding box center [402, 262] width 380 height 33
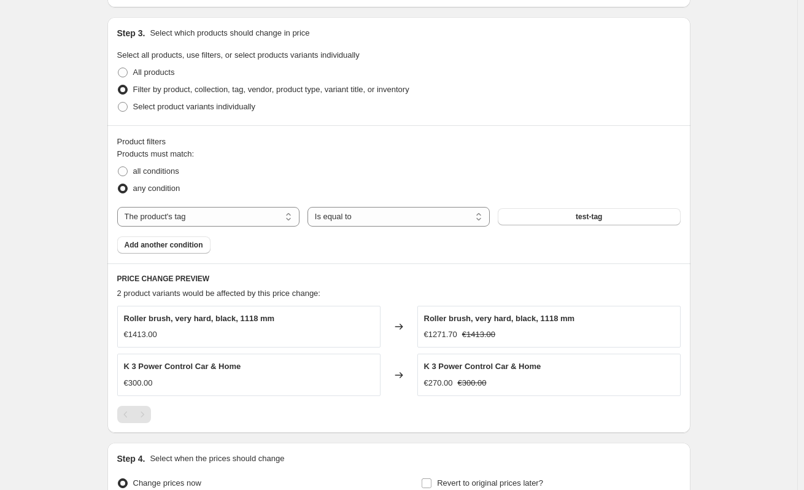
scroll to position [567, 0]
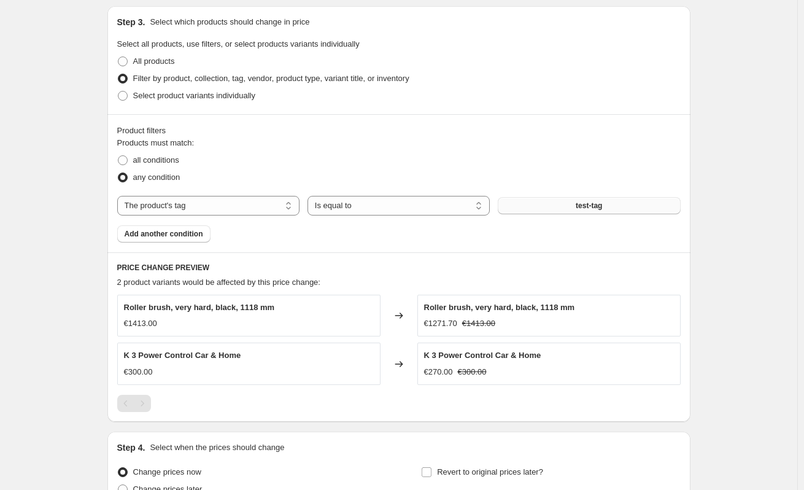
click at [660, 201] on button "test-tag" at bounding box center [589, 205] width 182 height 17
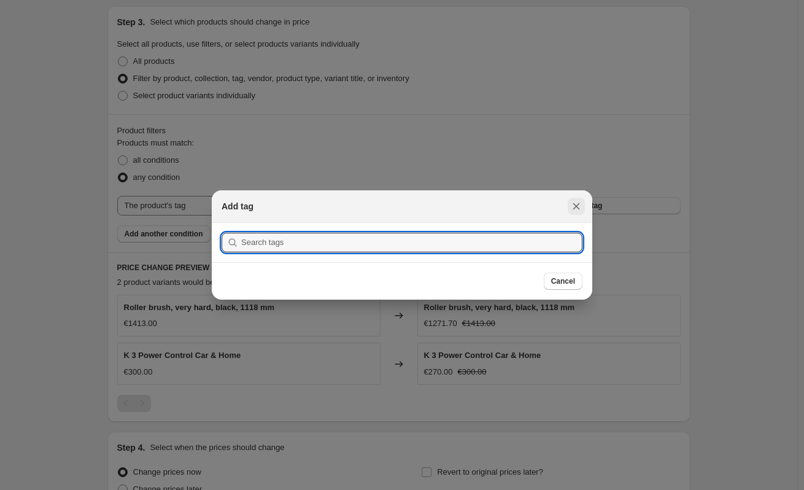
click at [573, 200] on button "Close" at bounding box center [576, 206] width 17 height 17
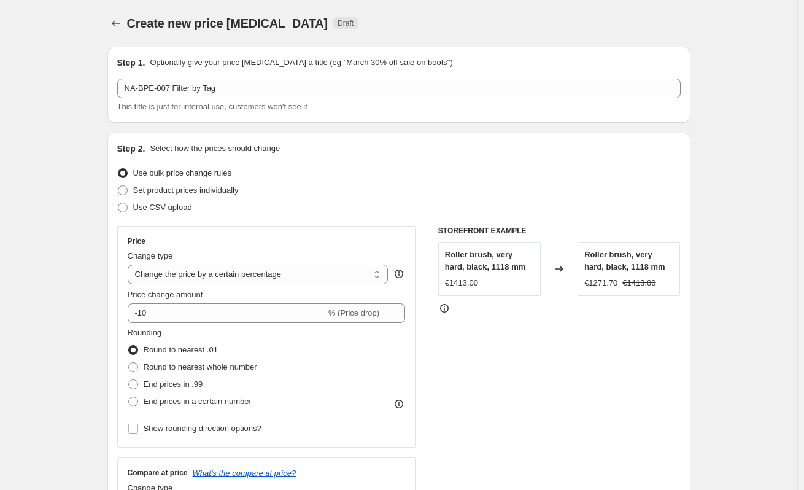
scroll to position [567, 0]
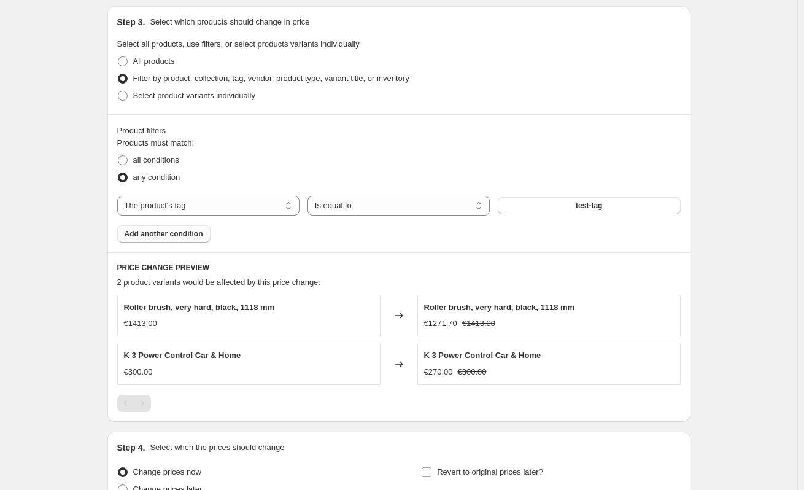
click at [195, 230] on span "Add another condition" at bounding box center [164, 234] width 79 height 10
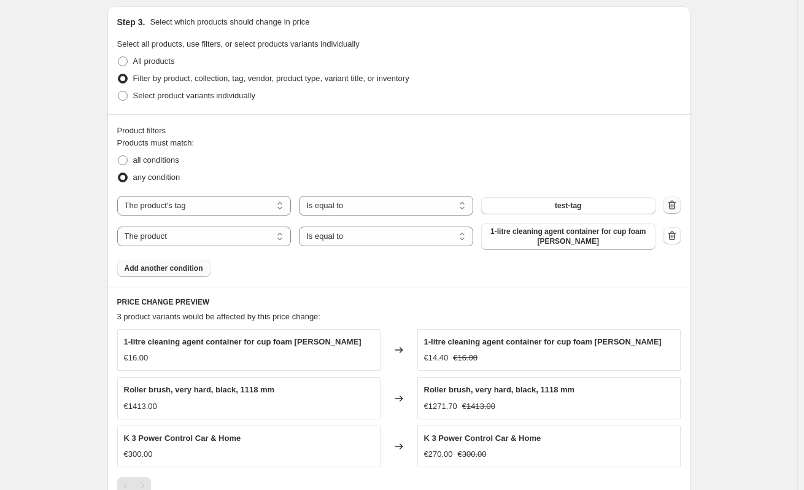
click at [678, 200] on icon "button" at bounding box center [672, 205] width 12 height 12
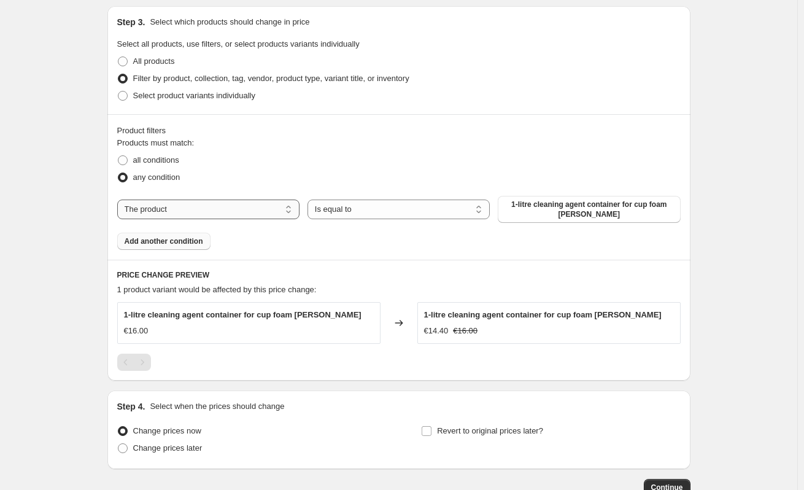
click at [255, 208] on select "The product The product's collection The product's tag The product's vendor The…" at bounding box center [208, 209] width 182 height 20
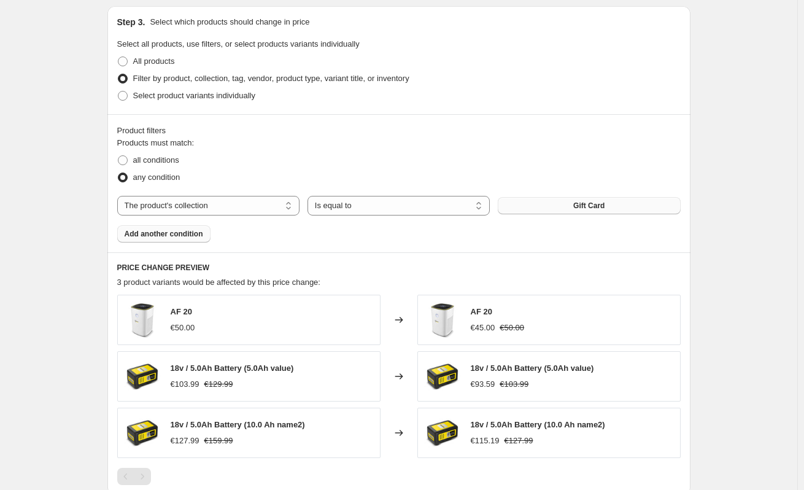
click at [611, 208] on button "Gift Card" at bounding box center [589, 205] width 182 height 17
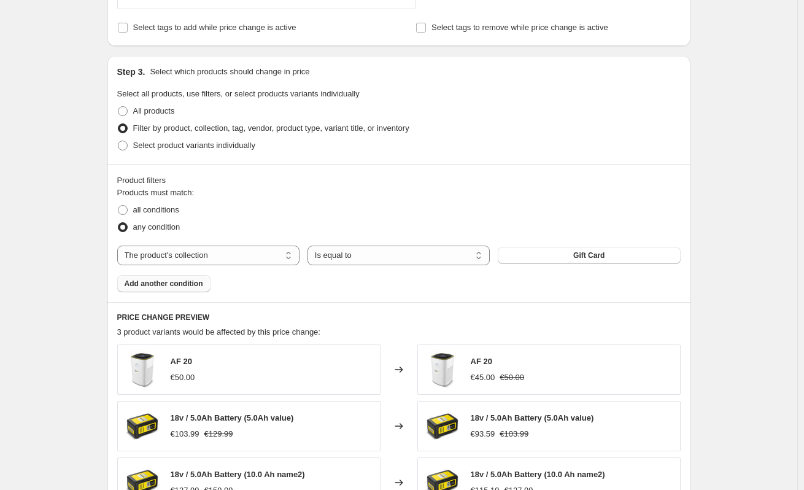
scroll to position [579, 0]
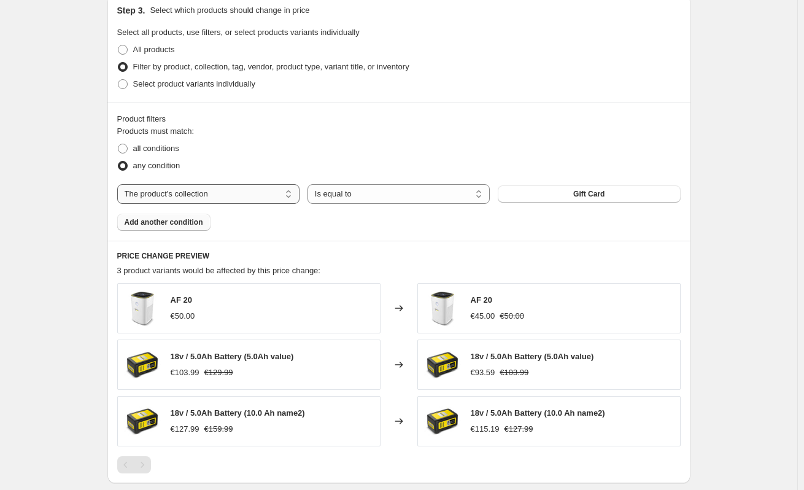
click at [253, 196] on select "The product The product's collection The product's tag The product's vendor The…" at bounding box center [208, 194] width 182 height 20
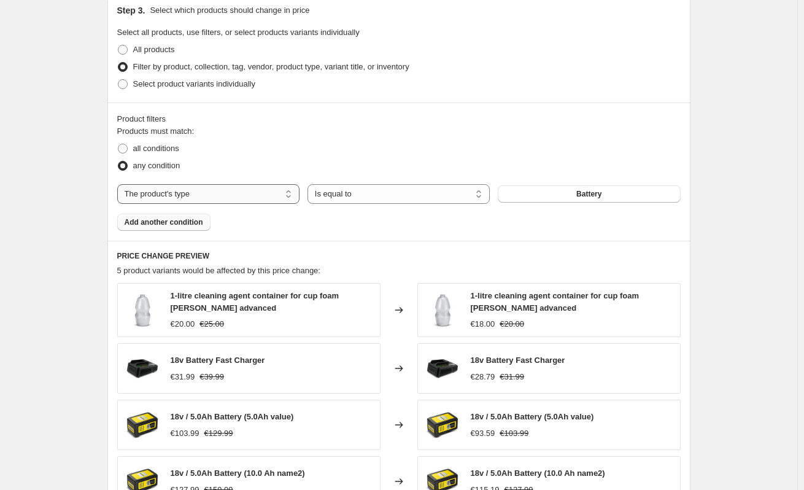
click at [188, 192] on select "The product The product's collection The product's tag The product's vendor The…" at bounding box center [208, 194] width 182 height 20
select select "vendor"
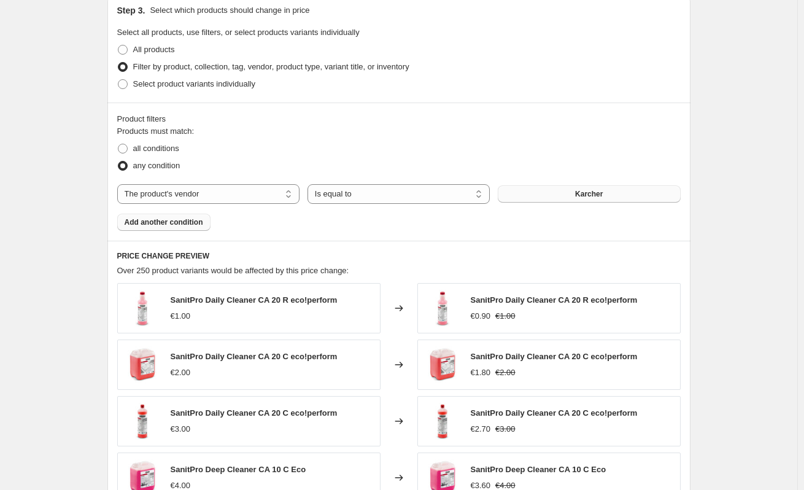
click at [591, 188] on button "Karcher" at bounding box center [589, 193] width 182 height 17
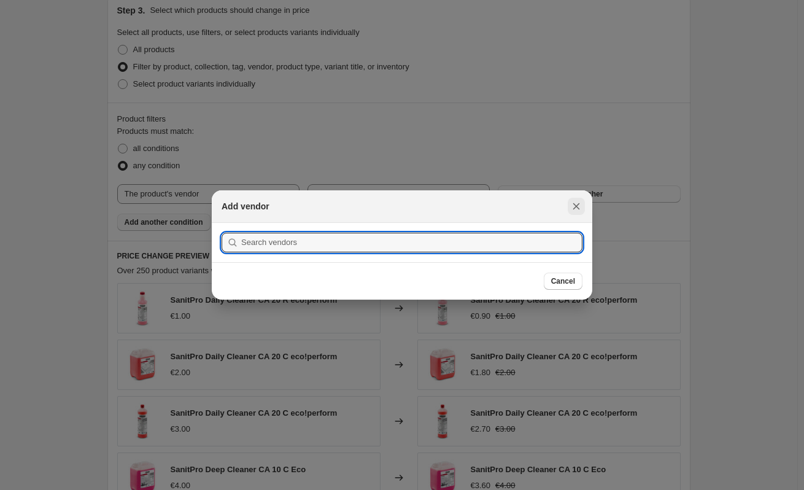
click at [578, 202] on icon "Close" at bounding box center [576, 206] width 12 height 12
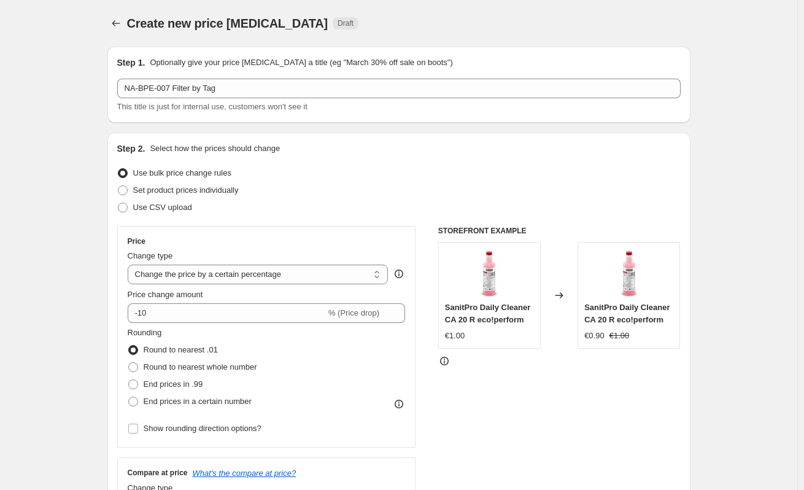
scroll to position [579, 0]
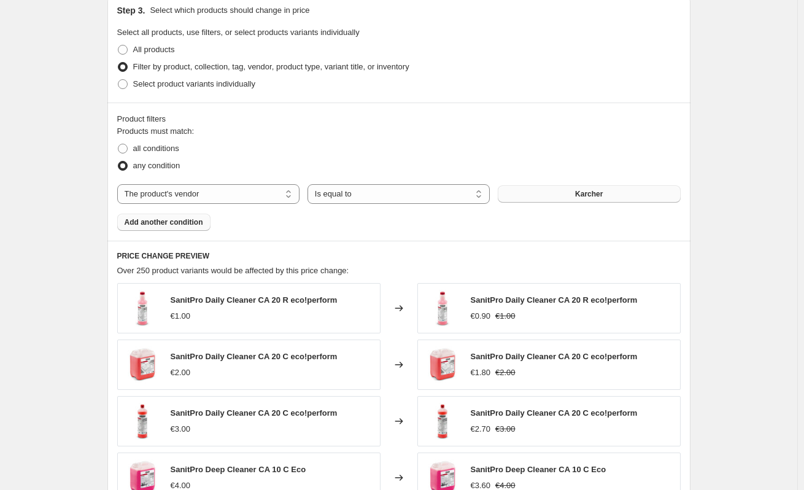
click at [599, 203] on button "Karcher" at bounding box center [589, 193] width 182 height 17
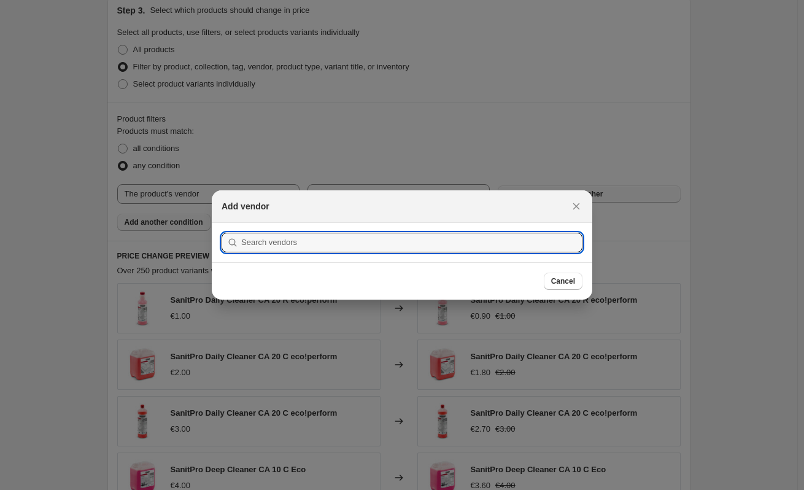
scroll to position [0, 0]
click at [476, 246] on input ":r6p:" at bounding box center [411, 243] width 341 height 20
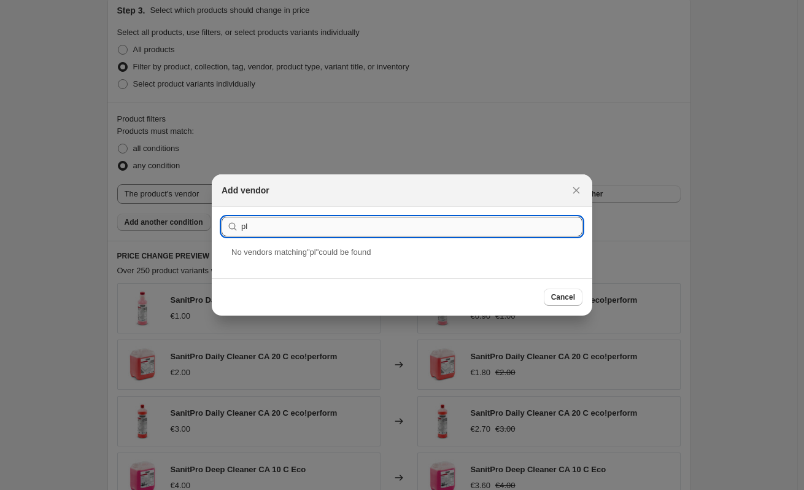
type input "p"
type input "a"
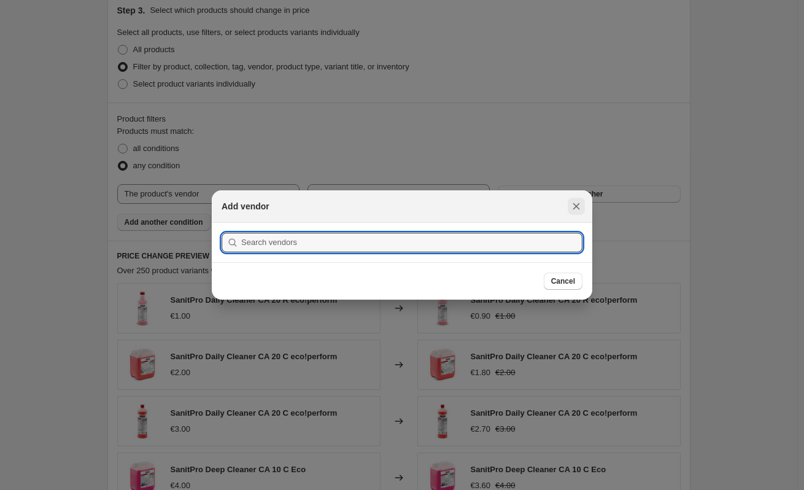
click at [568, 203] on button "Close" at bounding box center [576, 206] width 17 height 17
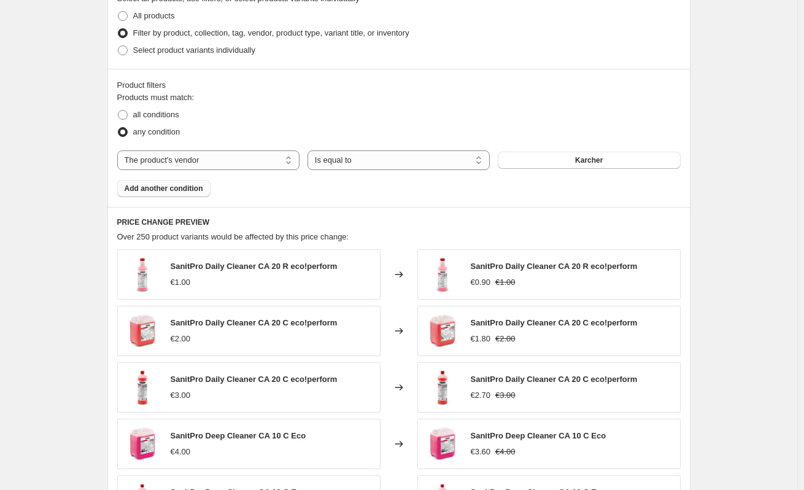
scroll to position [614, 0]
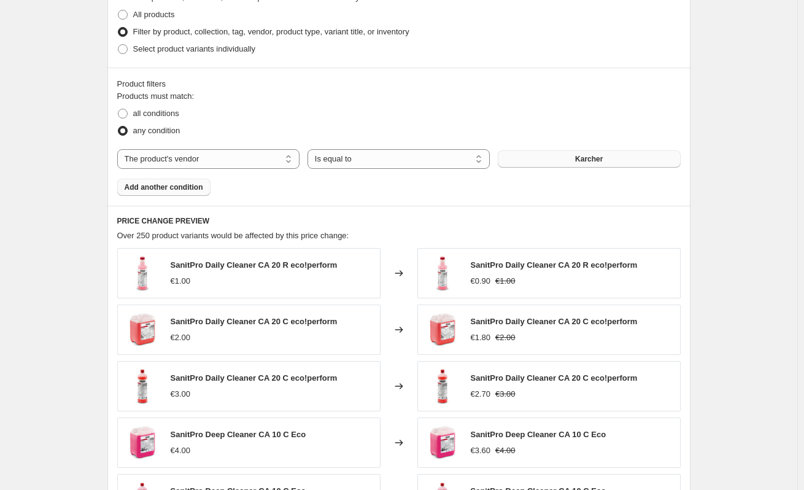
click at [561, 161] on button "Karcher" at bounding box center [589, 158] width 182 height 17
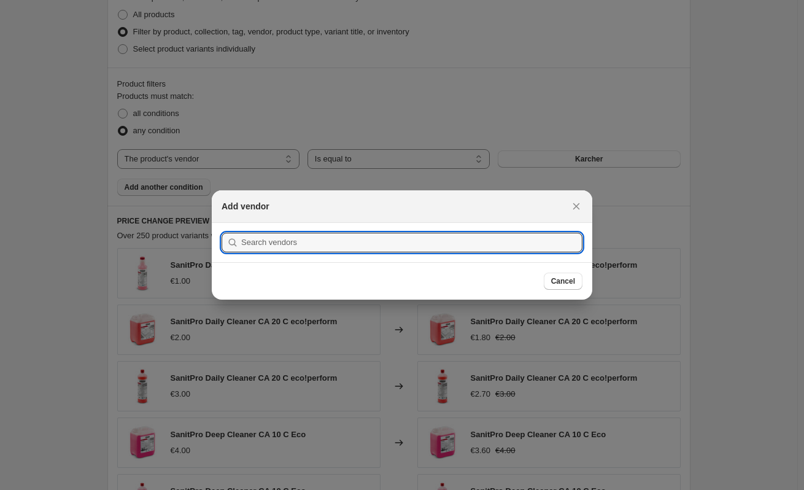
click at [451, 252] on section "Submit" at bounding box center [402, 242] width 380 height 39
click at [433, 244] on input ":r6p:" at bounding box center [411, 243] width 341 height 20
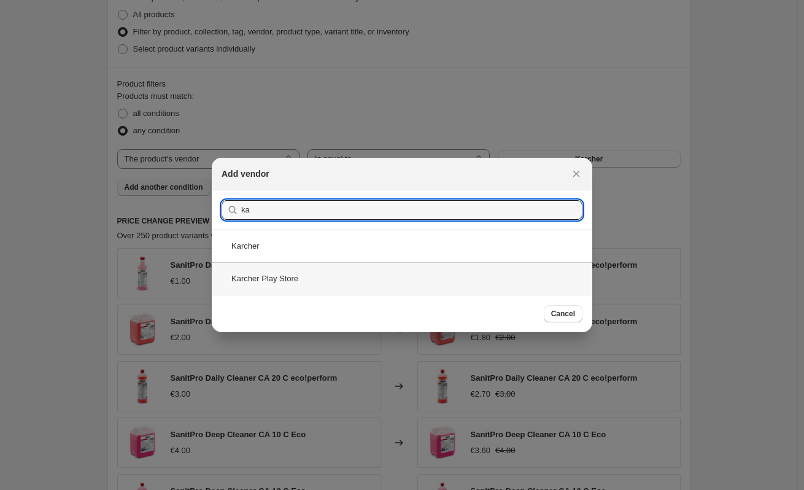
type input "ka"
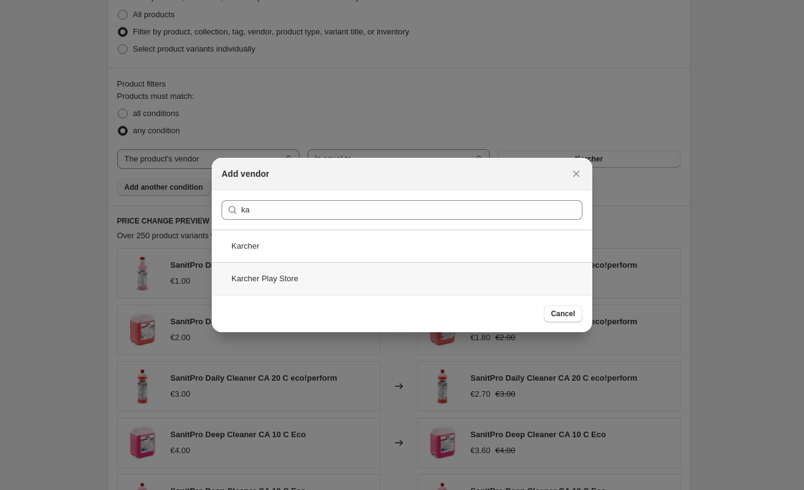
click at [292, 272] on div "Karcher Play Store" at bounding box center [402, 278] width 380 height 33
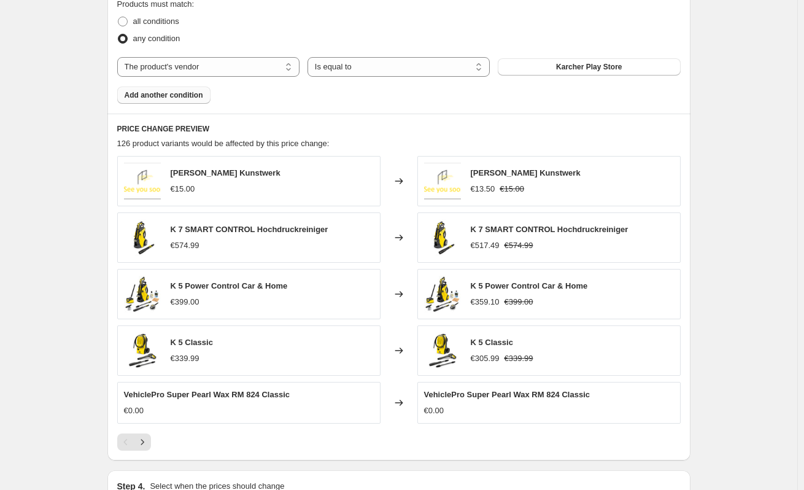
scroll to position [859, 0]
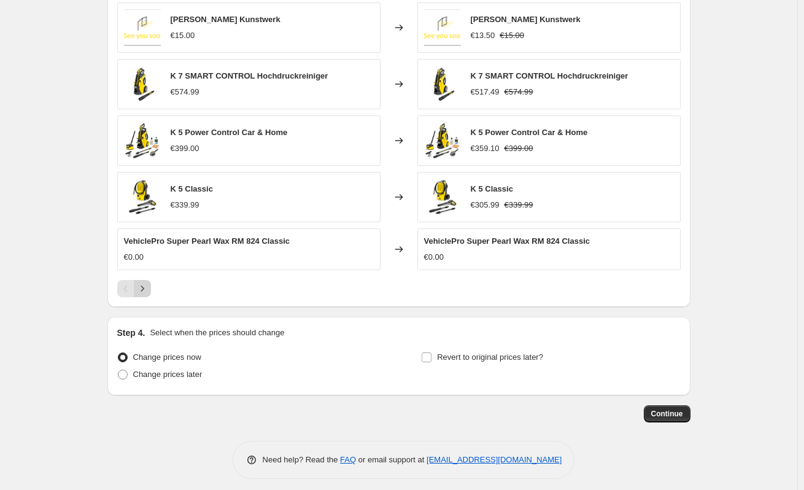
click at [144, 285] on icon "Next" at bounding box center [142, 288] width 12 height 12
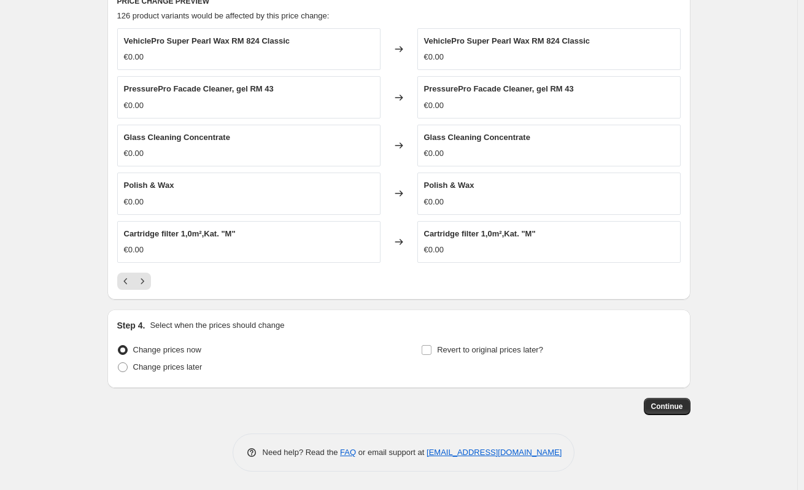
scroll to position [834, 0]
click at [149, 285] on icon "Next" at bounding box center [142, 281] width 12 height 12
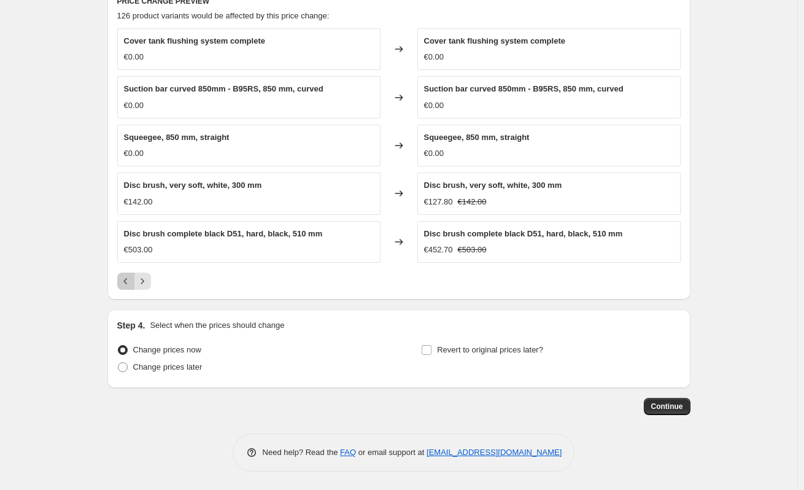
click at [131, 274] on button "Previous" at bounding box center [125, 280] width 17 height 17
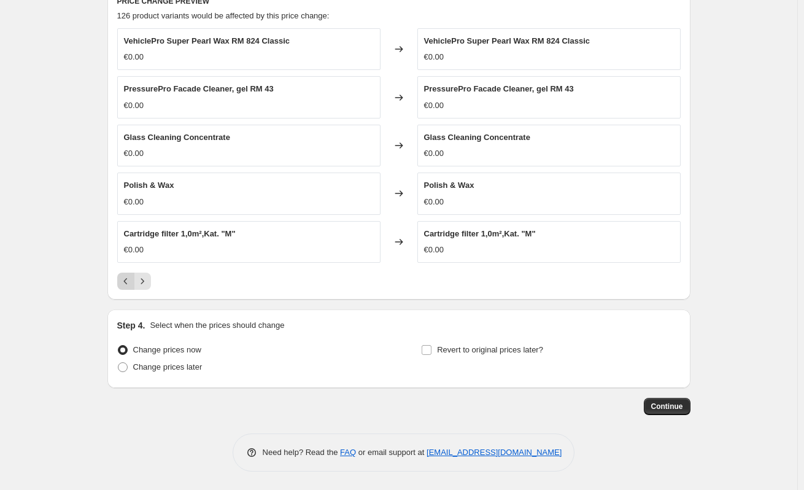
click at [129, 282] on icon "Previous" at bounding box center [126, 281] width 12 height 12
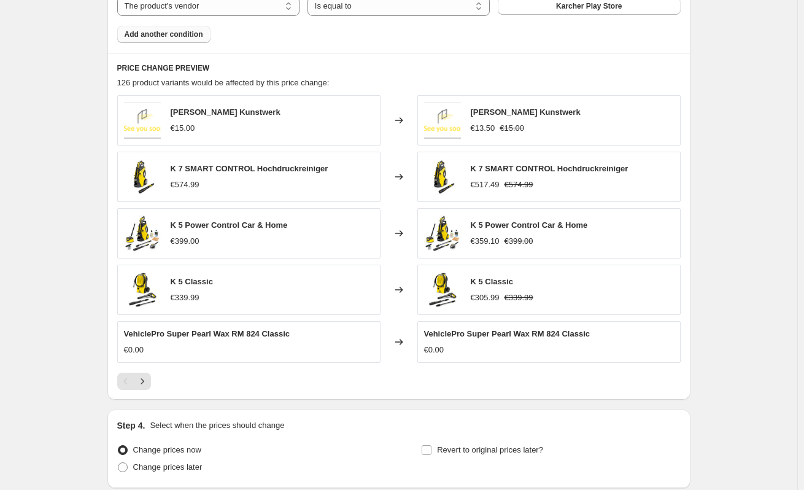
scroll to position [711, 0]
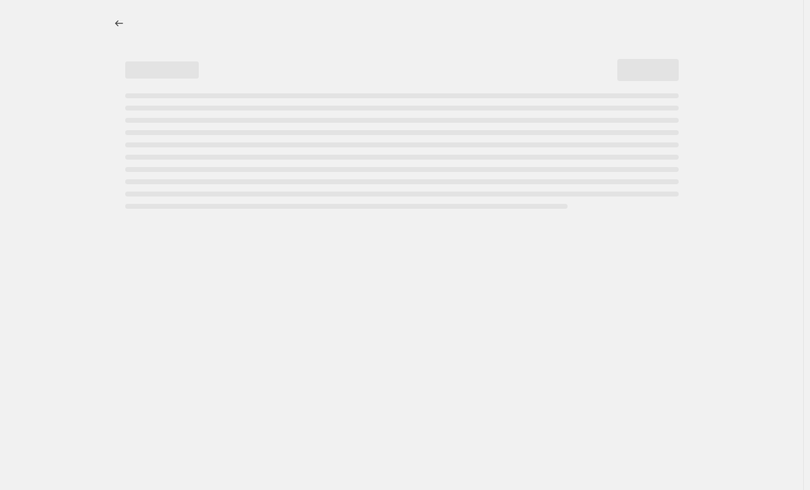
select select "percentage"
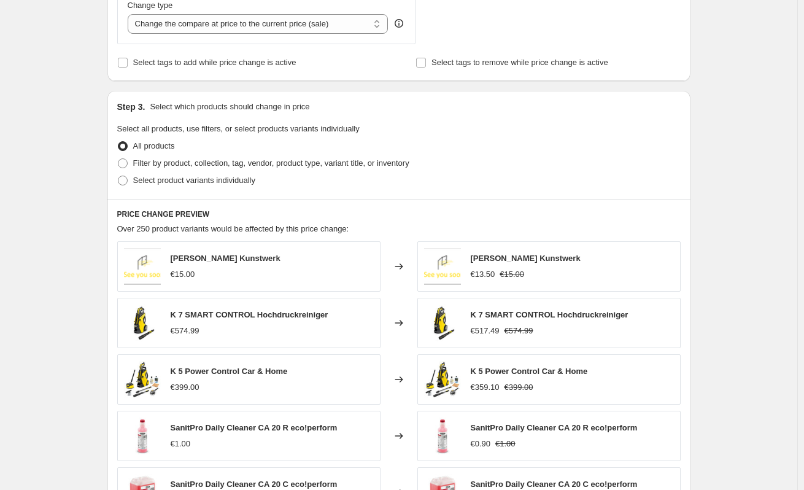
scroll to position [552, 0]
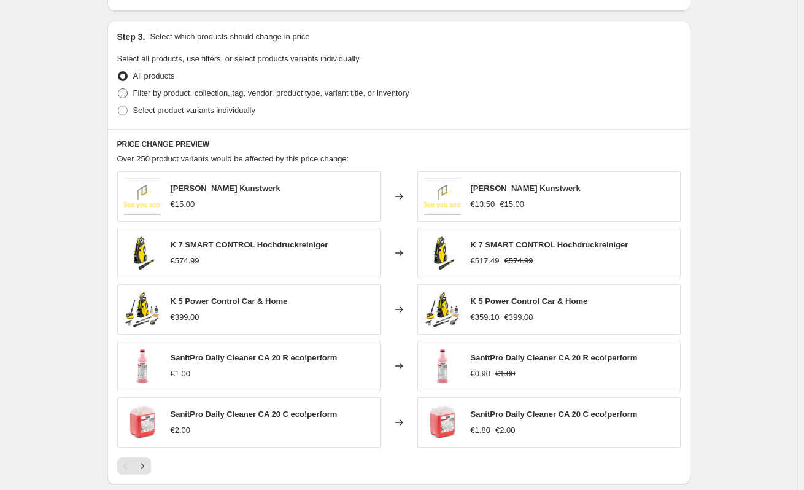
click at [125, 90] on span at bounding box center [123, 93] width 10 height 10
click at [118, 89] on input "Filter by product, collection, tag, vendor, product type, variant title, or inv…" at bounding box center [118, 88] width 1 height 1
radio input "true"
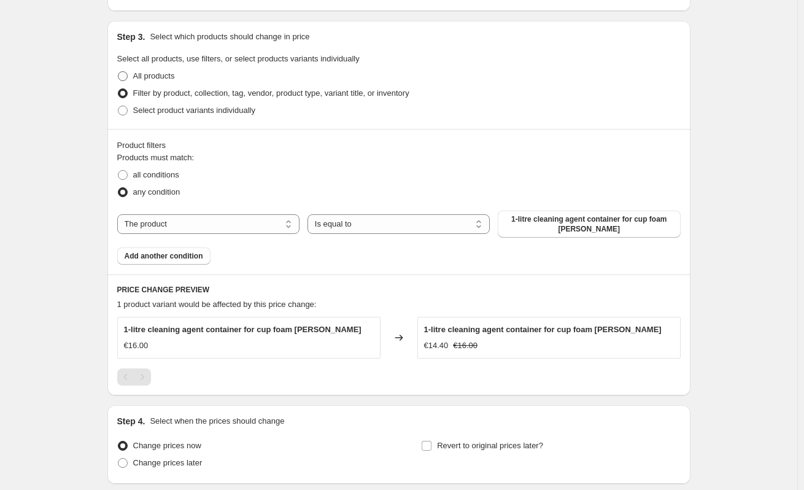
click at [125, 79] on span at bounding box center [123, 76] width 10 height 10
click at [118, 72] on input "All products" at bounding box center [118, 71] width 1 height 1
radio input "true"
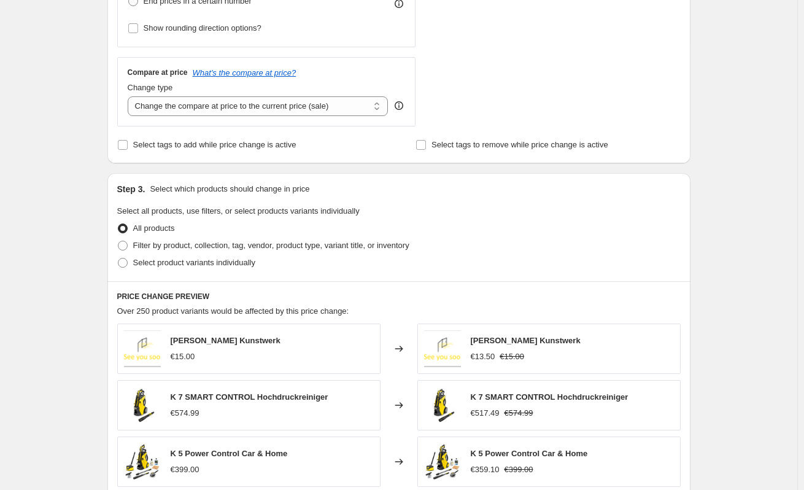
scroll to position [431, 0]
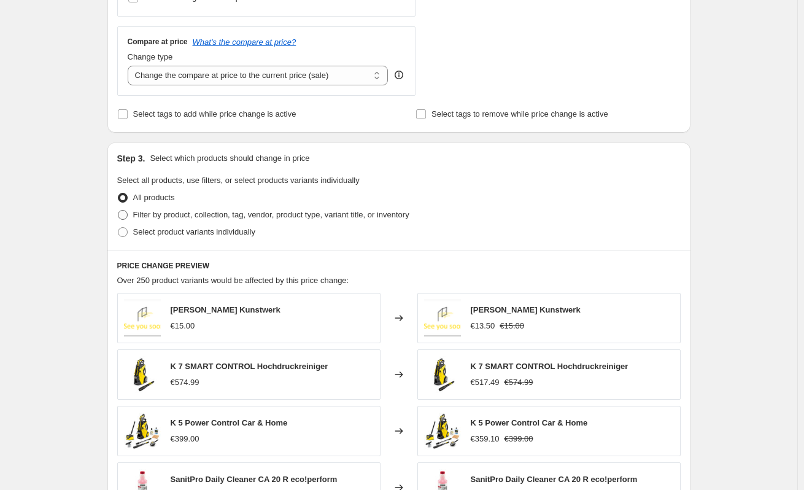
click at [187, 216] on span "Filter by product, collection, tag, vendor, product type, variant title, or inv…" at bounding box center [271, 214] width 276 height 9
click at [118, 210] on input "Filter by product, collection, tag, vendor, product type, variant title, or inv…" at bounding box center [118, 210] width 1 height 1
radio input "true"
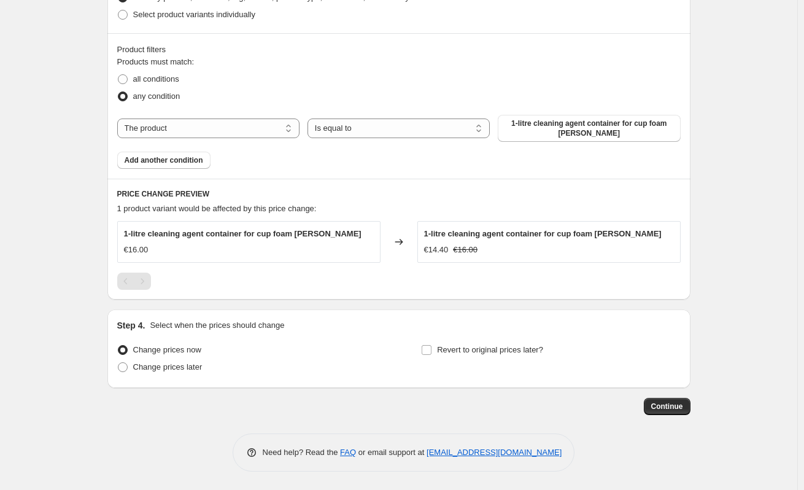
scroll to position [526, 0]
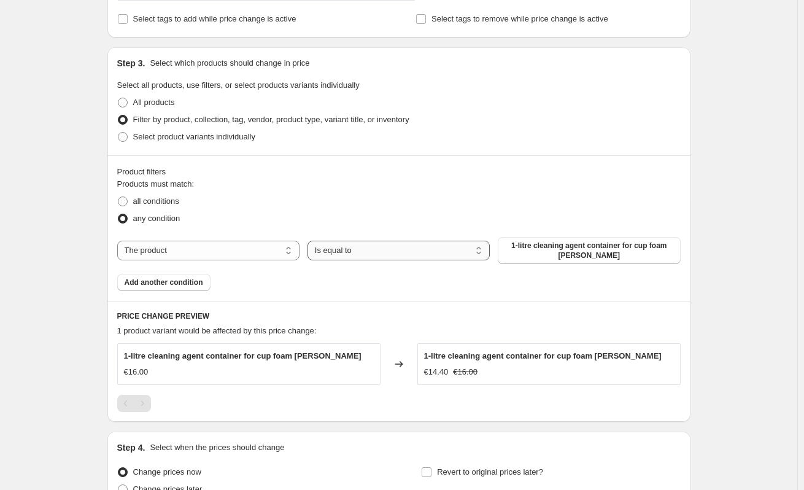
click at [417, 253] on select "Is equal to Is not equal to" at bounding box center [398, 251] width 182 height 20
drag, startPoint x: 417, startPoint y: 253, endPoint x: 401, endPoint y: 250, distance: 16.4
click at [415, 253] on select "Is equal to Is not equal to" at bounding box center [398, 251] width 182 height 20
click at [237, 243] on select "The product The product's collection The product's tag The product's vendor The…" at bounding box center [208, 251] width 182 height 20
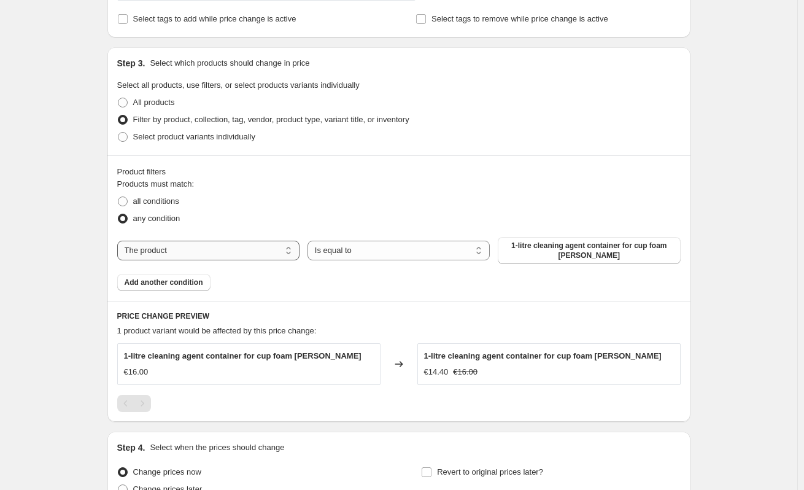
click at [237, 243] on select "The product The product's collection The product's tag The product's vendor The…" at bounding box center [208, 251] width 182 height 20
select select "vendor"
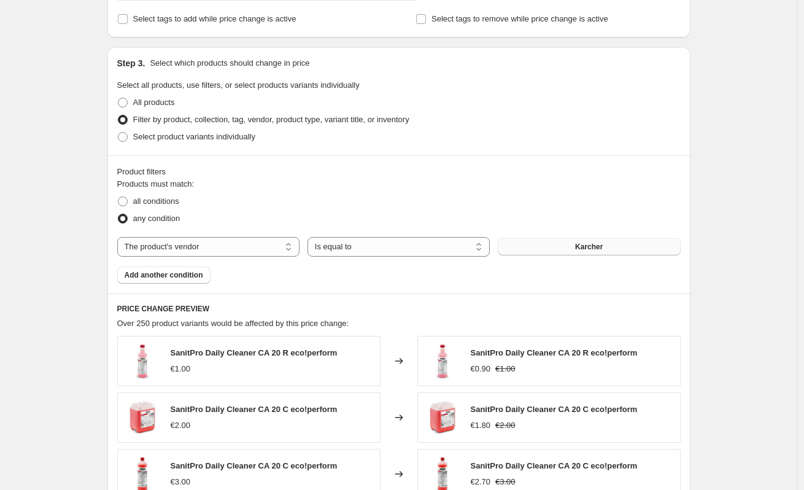
click at [574, 249] on button "Karcher" at bounding box center [589, 246] width 182 height 17
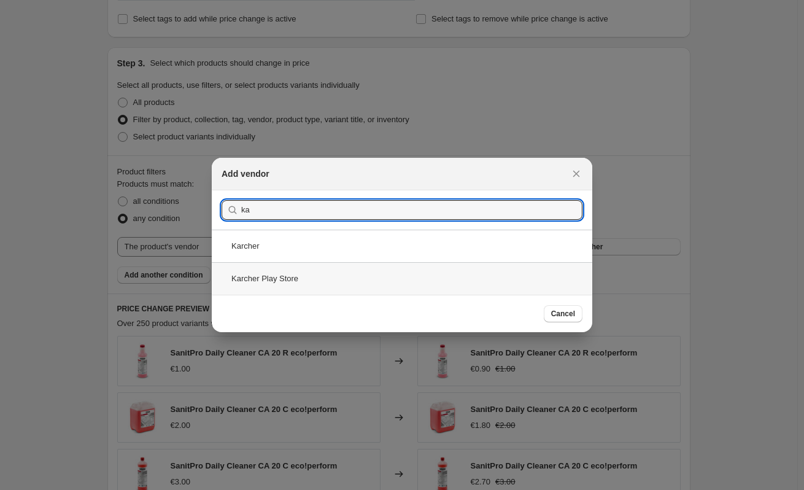
type input "ka"
click at [328, 269] on div "Karcher Play Store" at bounding box center [402, 278] width 380 height 33
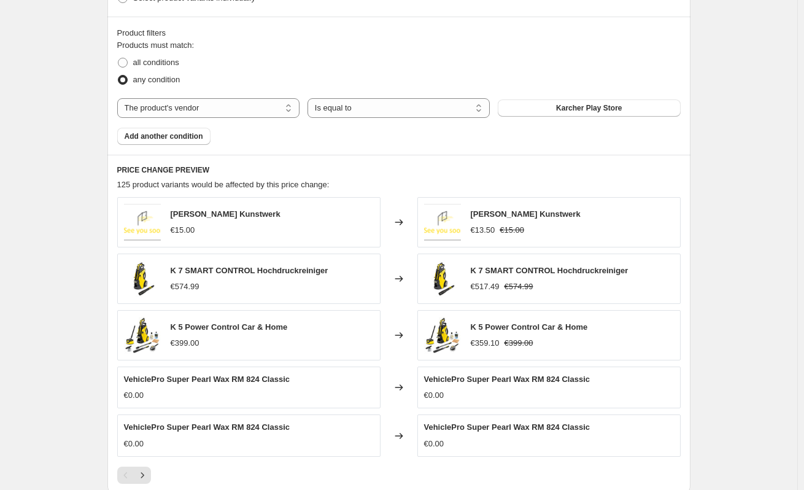
scroll to position [710, 0]
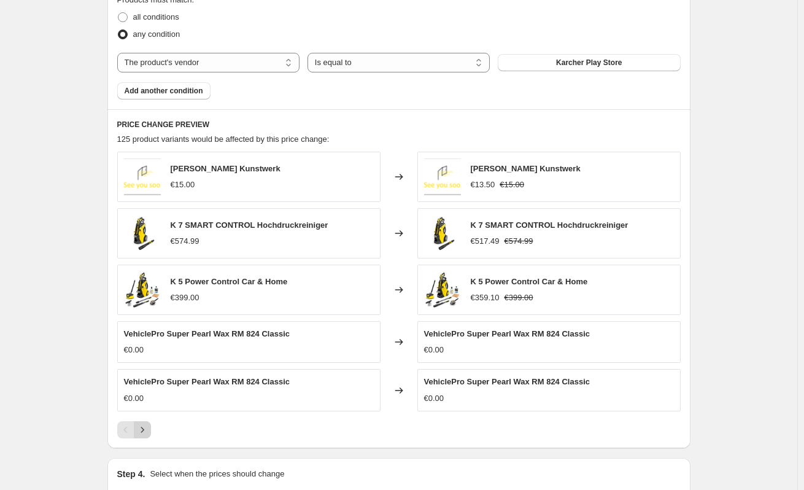
click at [149, 428] on icon "Next" at bounding box center [142, 429] width 12 height 12
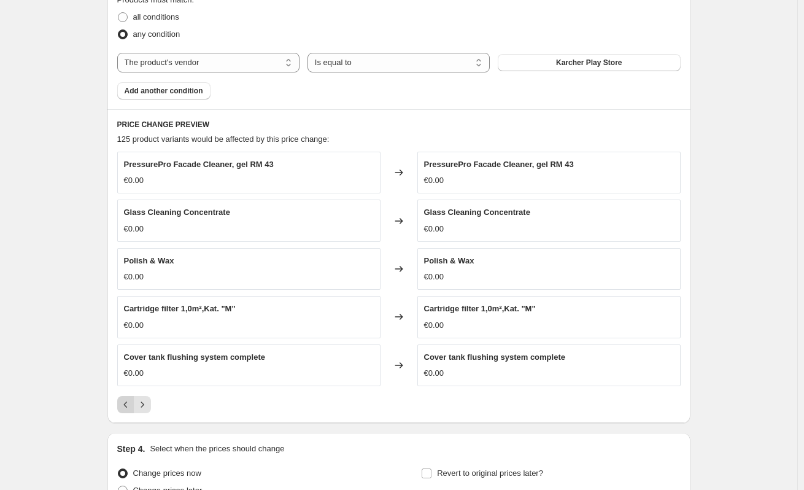
click at [131, 412] on button "Previous" at bounding box center [125, 404] width 17 height 17
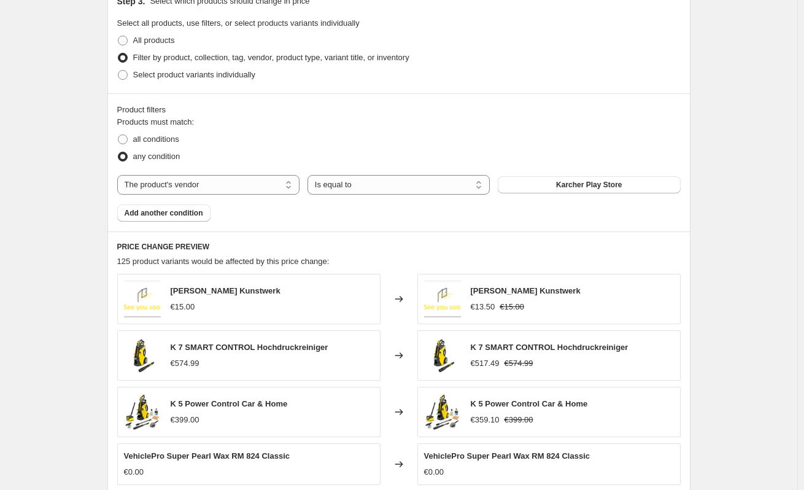
scroll to position [587, 0]
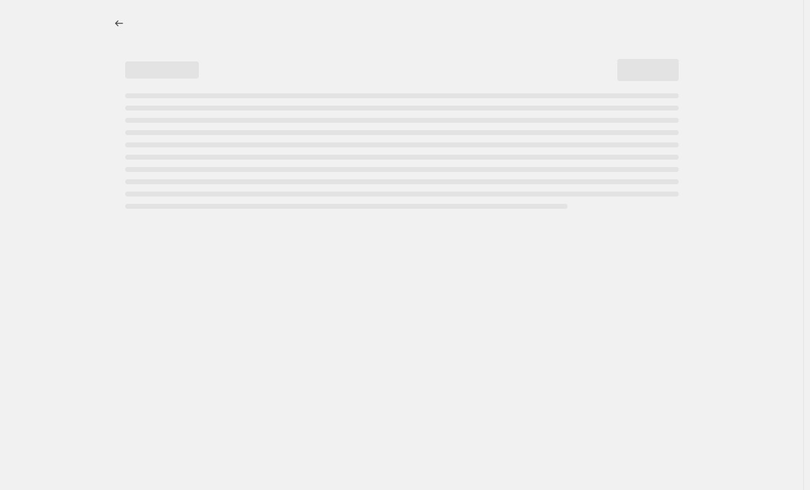
select select "percentage"
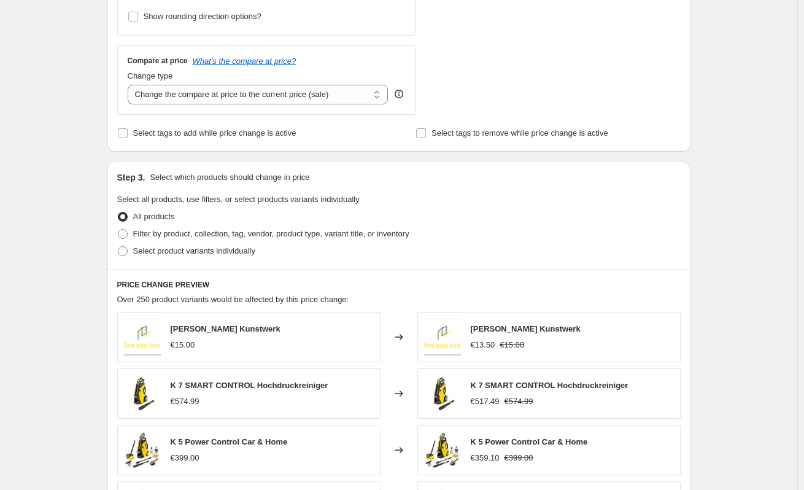
scroll to position [430, 0]
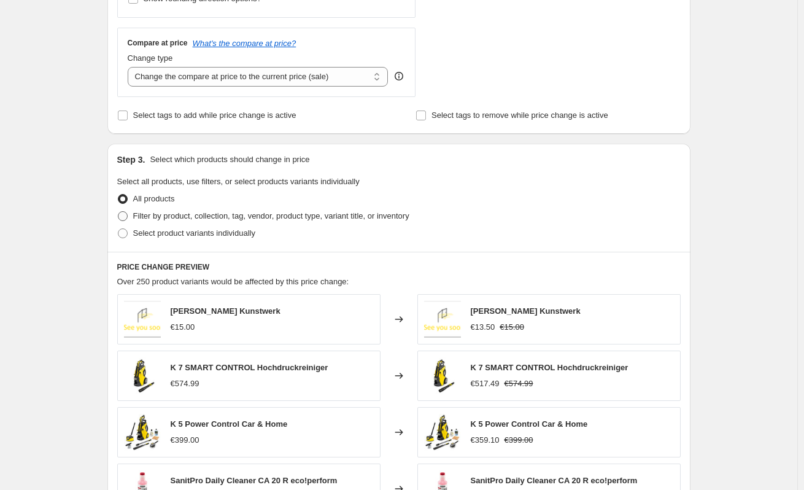
click at [218, 217] on span "Filter by product, collection, tag, vendor, product type, variant title, or inv…" at bounding box center [271, 215] width 276 height 9
click at [118, 212] on input "Filter by product, collection, tag, vendor, product type, variant title, or inv…" at bounding box center [118, 211] width 1 height 1
radio input "true"
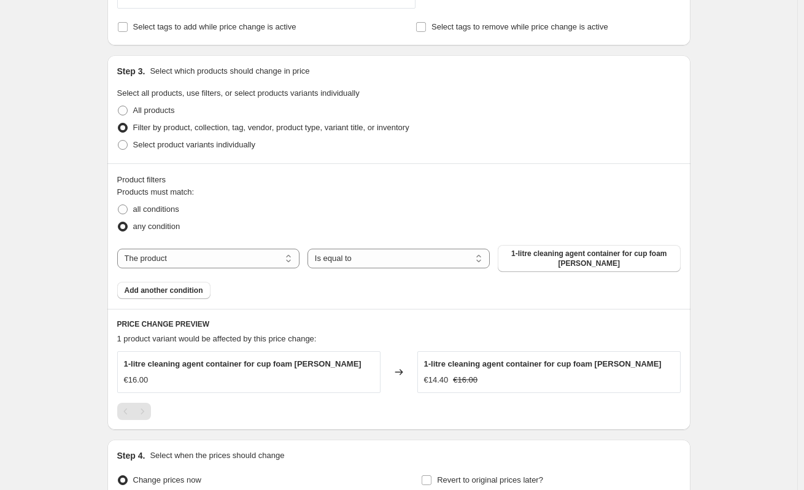
scroll to position [649, 0]
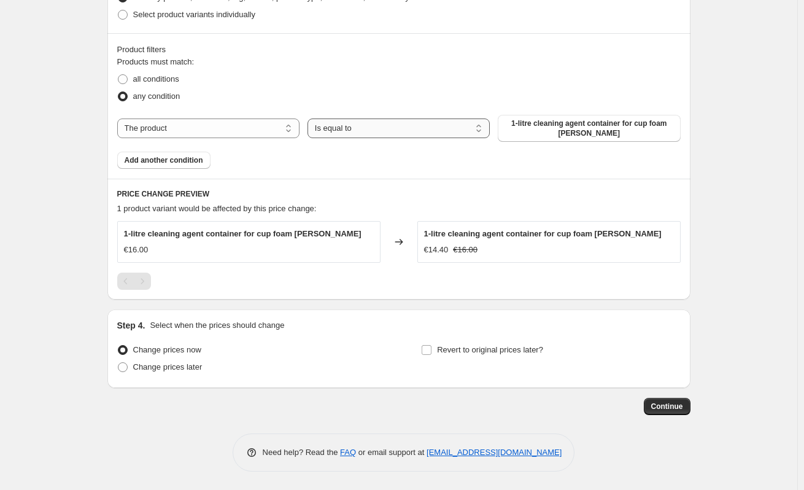
click at [434, 125] on select "Is equal to Is not equal to" at bounding box center [398, 128] width 182 height 20
click at [266, 117] on div "The product The product's collection The product's tag The product's vendor The…" at bounding box center [398, 128] width 563 height 27
click at [236, 128] on select "The product The product's collection The product's tag The product's vendor The…" at bounding box center [208, 128] width 182 height 20
select select "vendor"
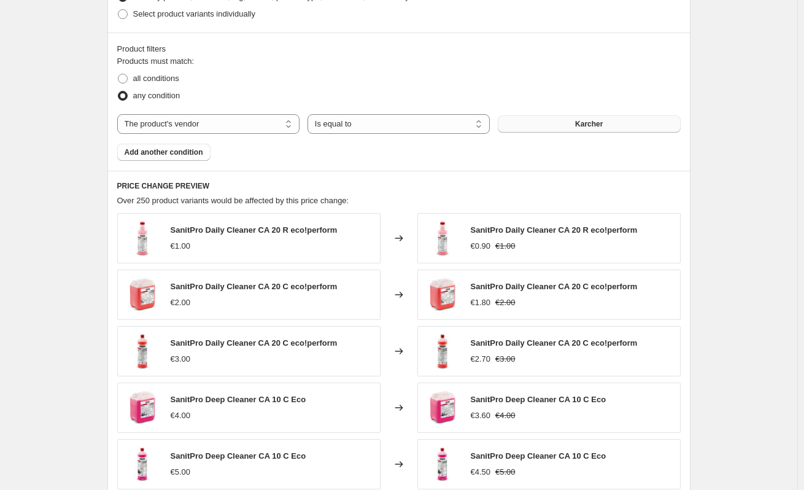
click at [611, 123] on button "Karcher" at bounding box center [589, 123] width 182 height 17
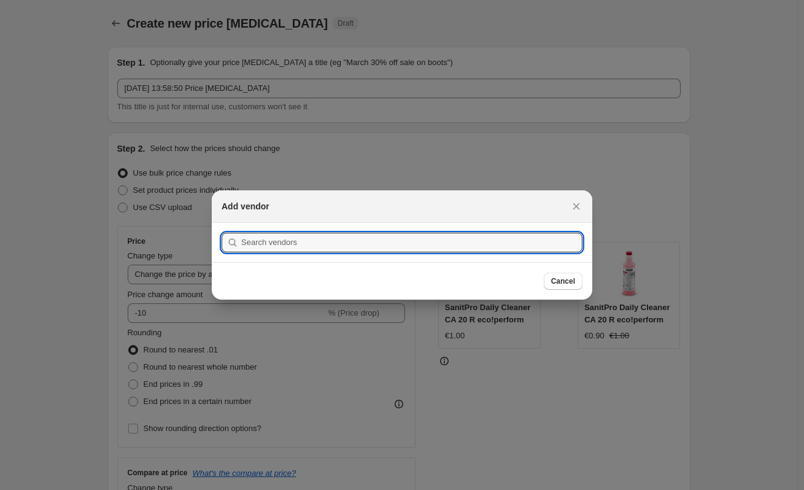
scroll to position [0, 0]
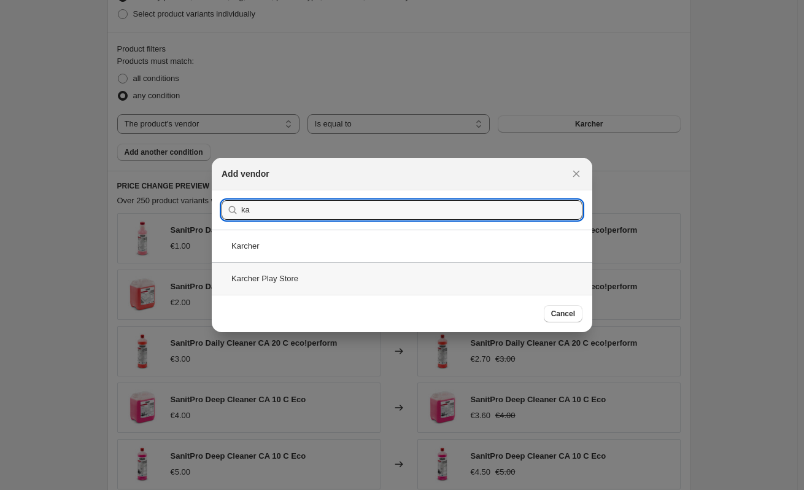
type input "ka"
click at [308, 272] on div "Karcher Play Store" at bounding box center [402, 278] width 380 height 33
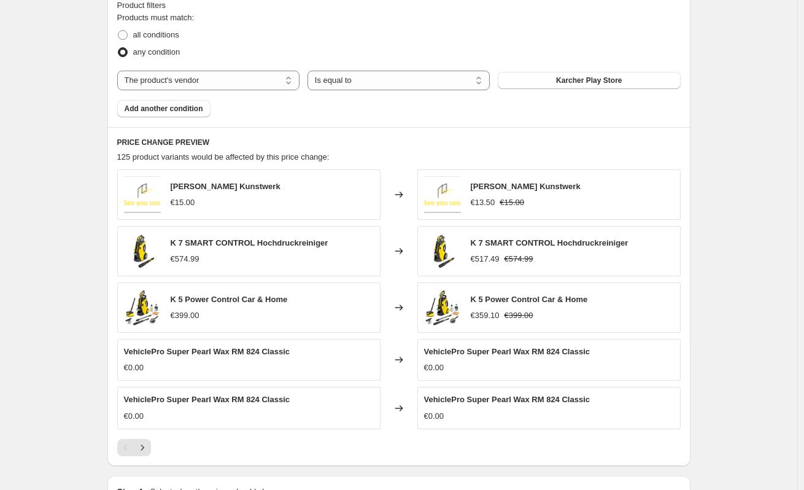
scroll to position [710, 0]
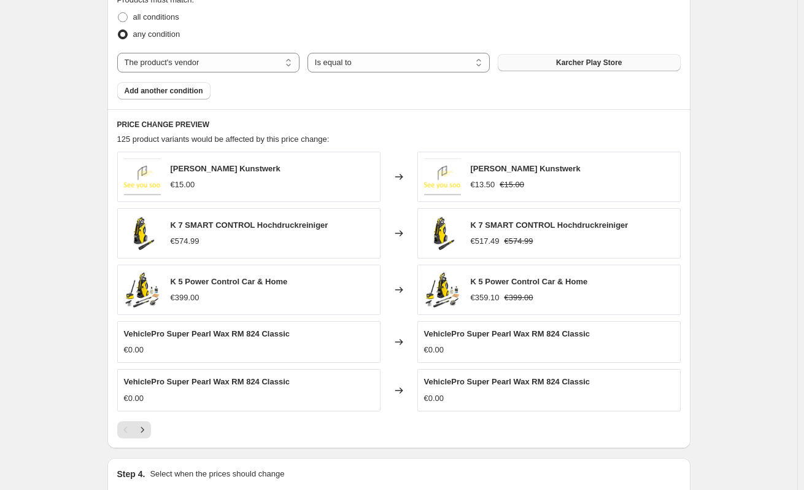
click at [569, 60] on button "Karcher Play Store" at bounding box center [589, 62] width 182 height 17
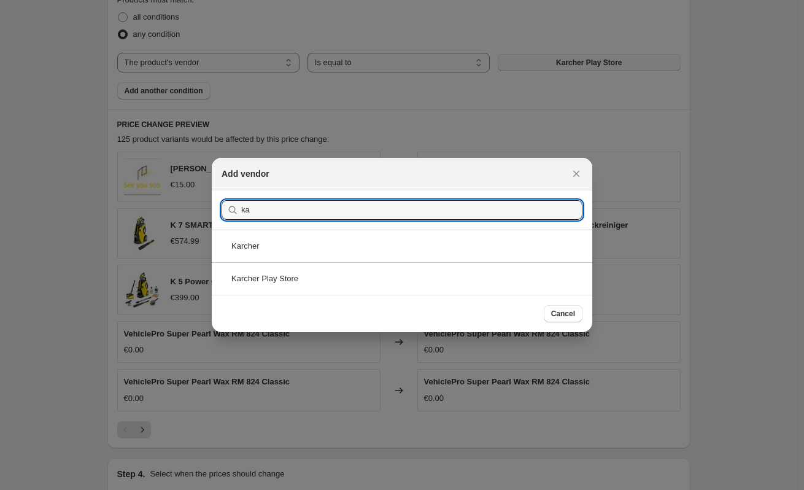
type input "ka"
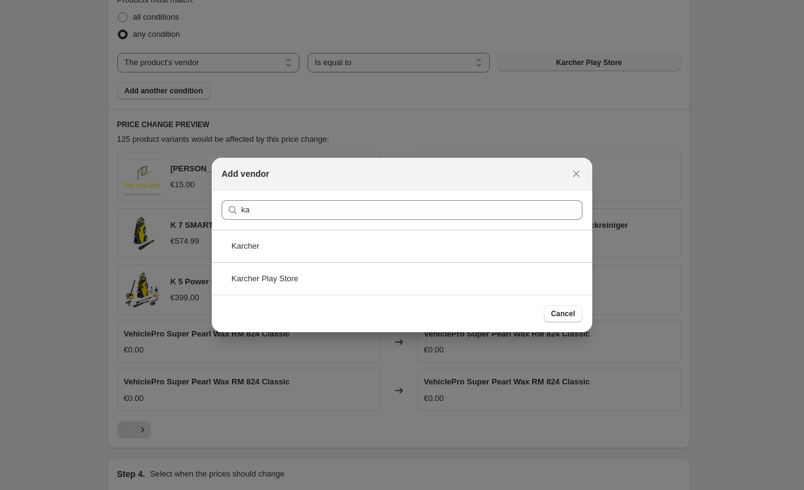
click at [285, 244] on div "Karcher" at bounding box center [402, 246] width 380 height 33
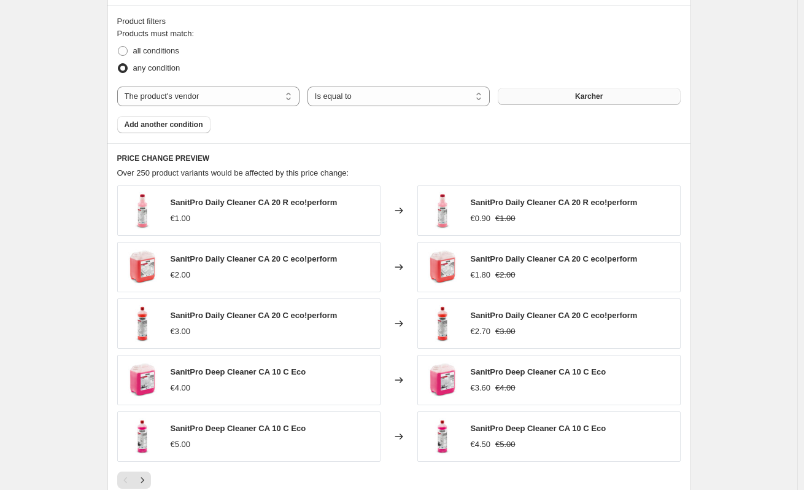
scroll to position [649, 0]
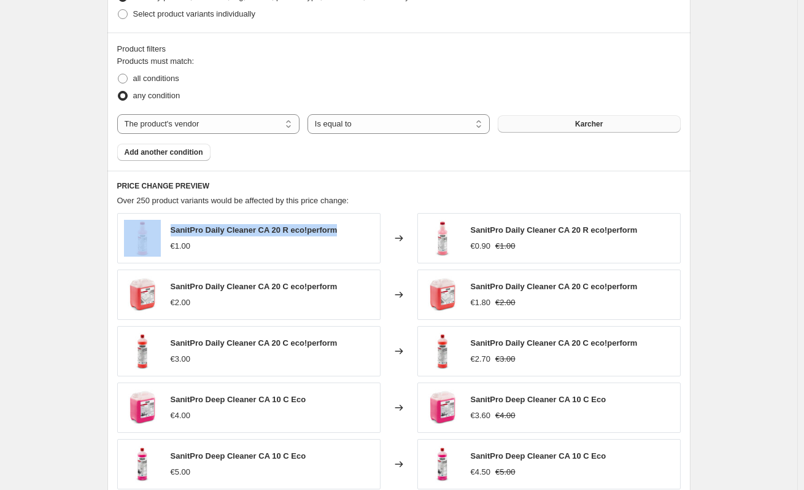
drag, startPoint x: 168, startPoint y: 230, endPoint x: 350, endPoint y: 229, distance: 182.9
click at [350, 229] on div "SanitPro Daily Cleaner CA 20 R eco!perform €1.00" at bounding box center [248, 238] width 263 height 50
copy div "SanitPro Daily Cleaner CA 20 R eco!perform"
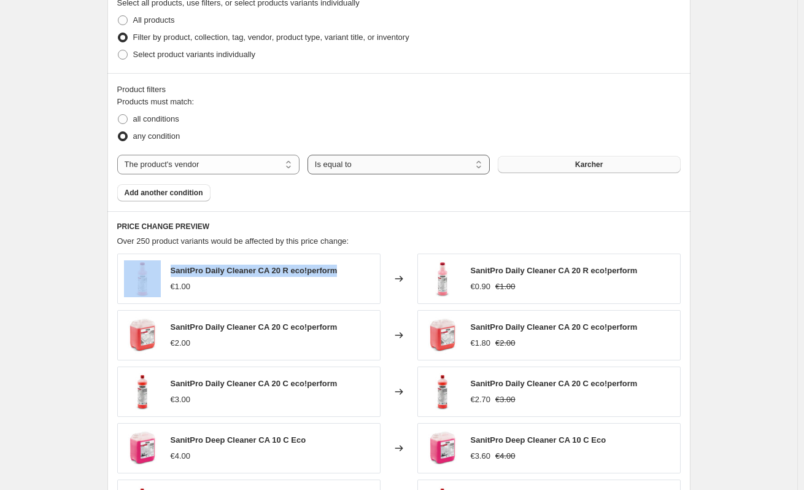
scroll to position [587, 0]
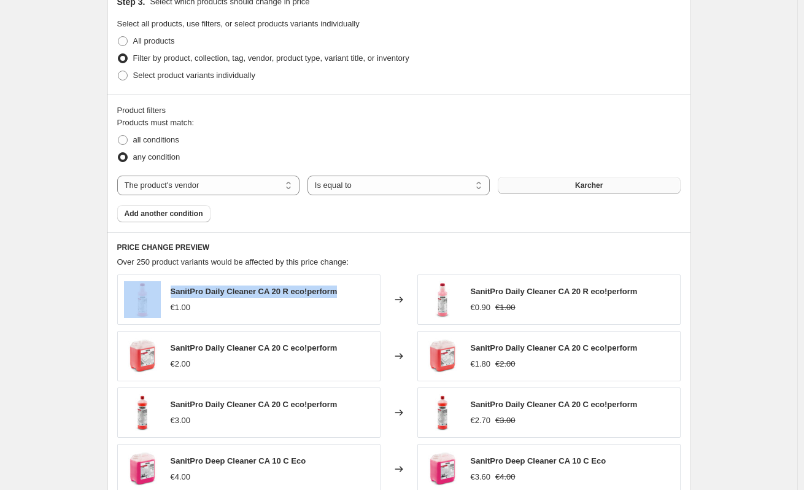
click at [593, 185] on span "Karcher" at bounding box center [589, 185] width 28 height 10
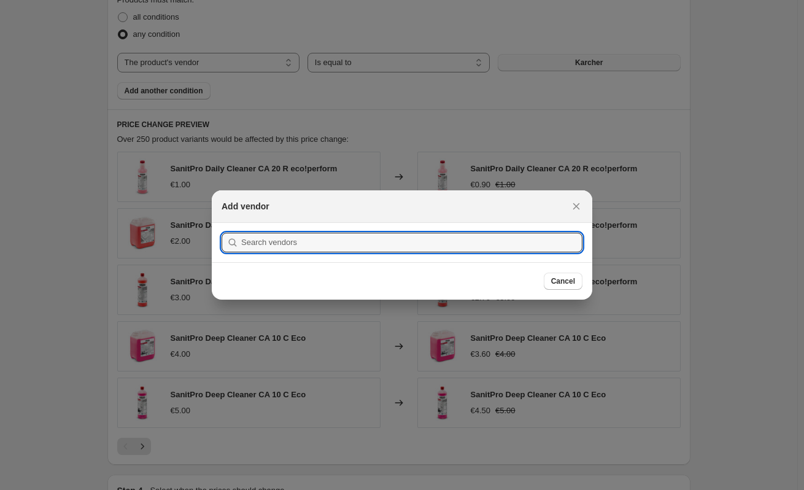
scroll to position [0, 0]
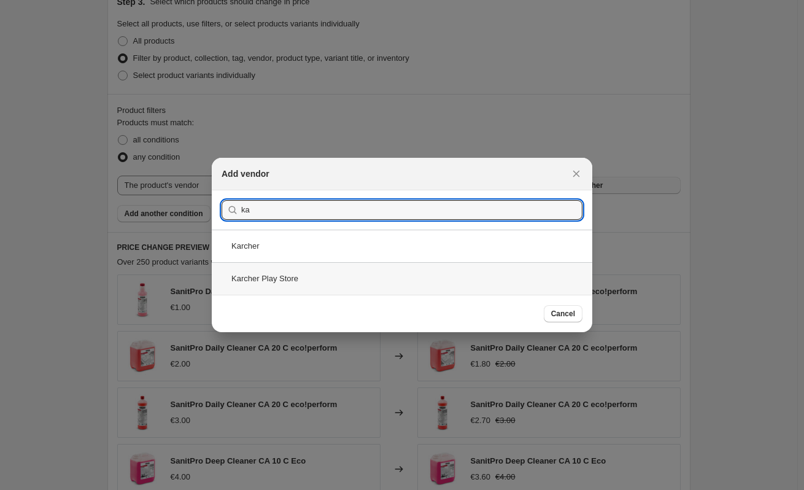
type input "ka"
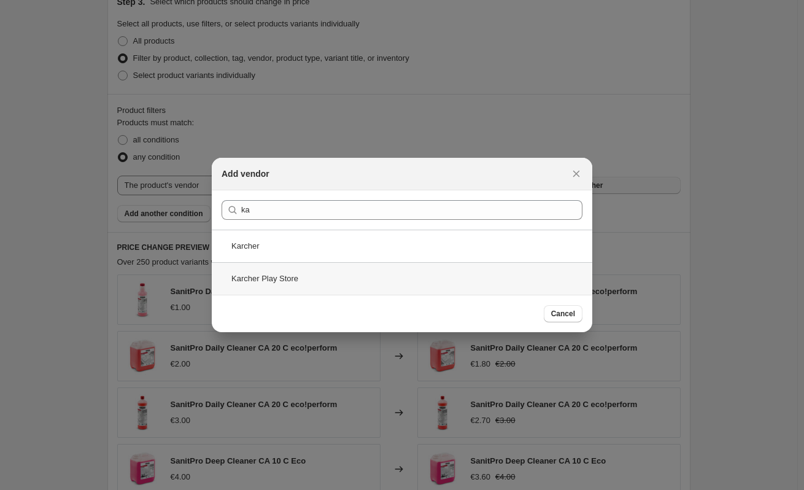
click at [304, 276] on div "Karcher Play Store" at bounding box center [402, 278] width 380 height 33
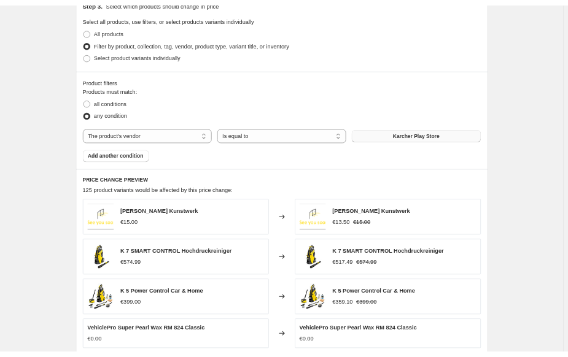
scroll to position [587, 0]
